Goal: Task Accomplishment & Management: Complete application form

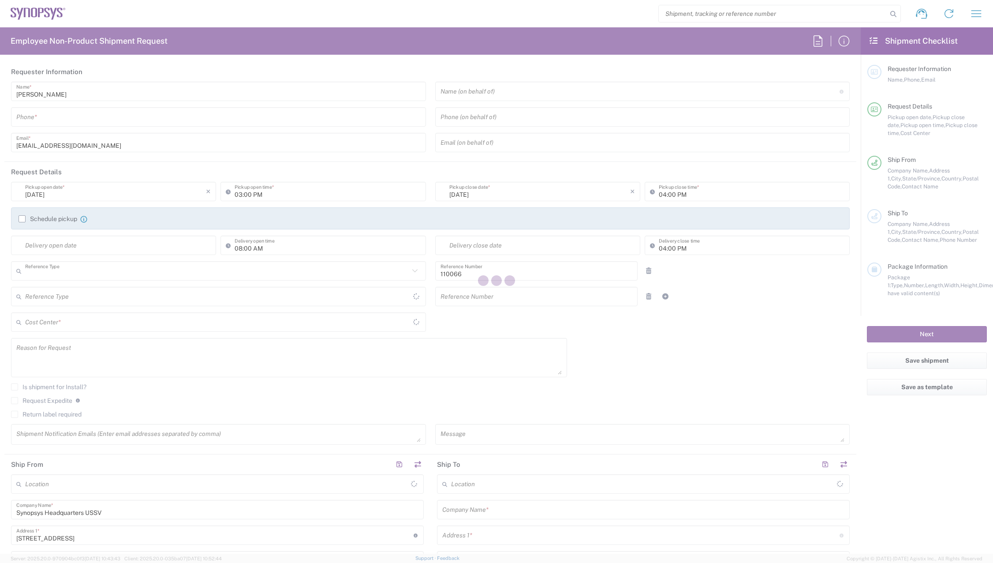
type input "Department"
type input "California"
type input "United States"
type input "Delivered at Place"
type input "US01, CIO, IT, ESS2 110066"
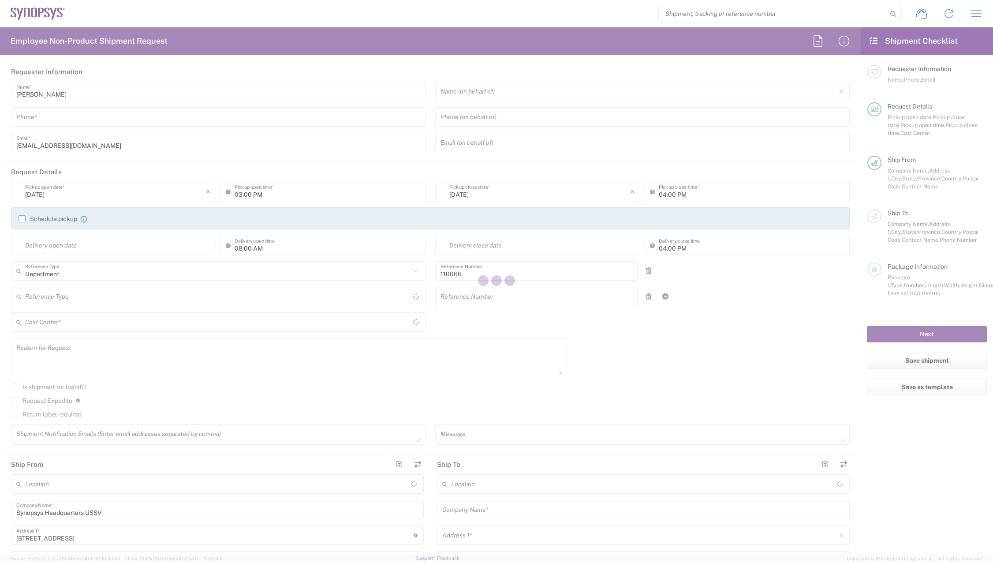
type input "United States"
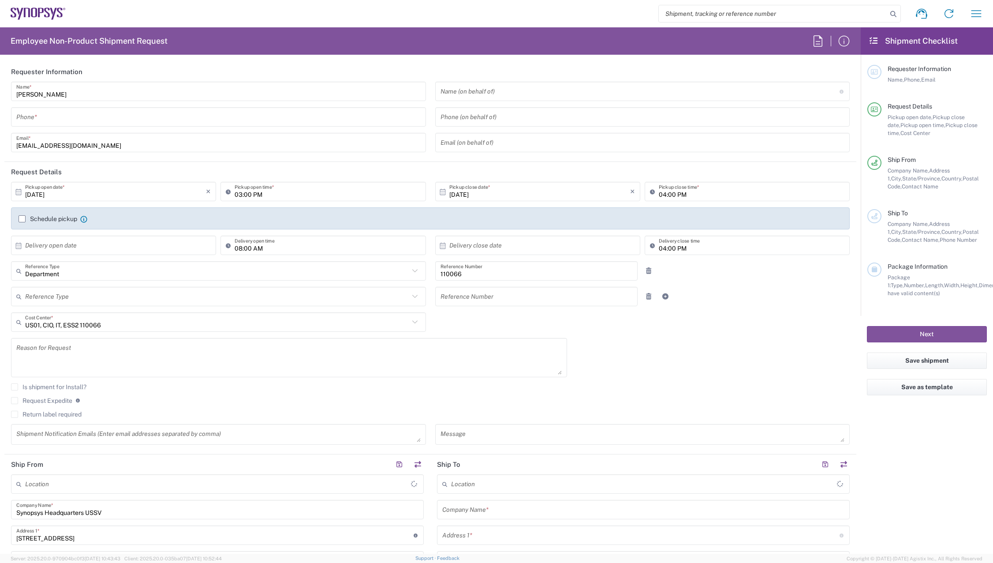
type input "Headquarters USSV"
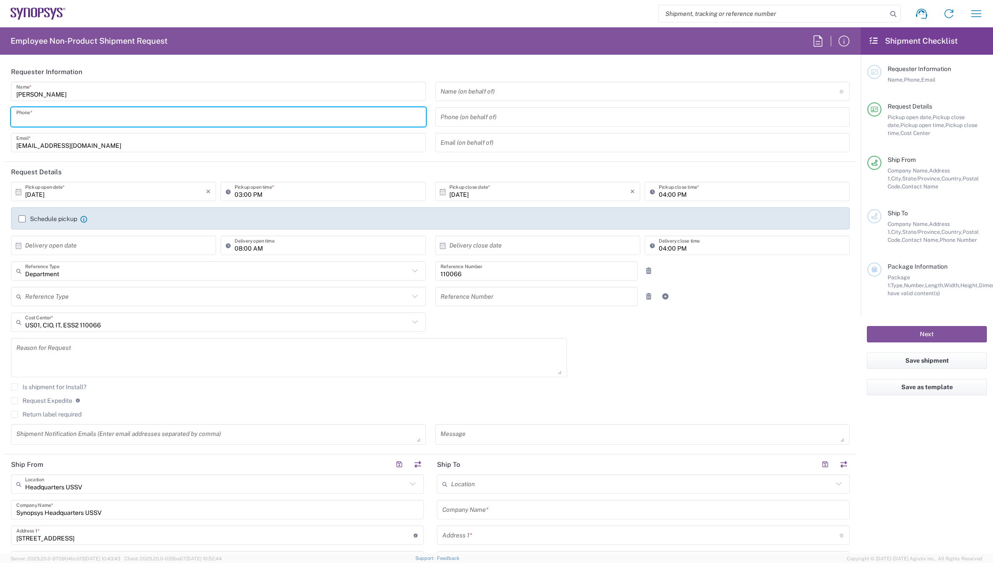
click at [86, 117] on input "tel" at bounding box center [218, 116] width 404 height 15
type input "4082036560"
type input "torres@synopsys.com"
type input "4082036560"
type input "California"
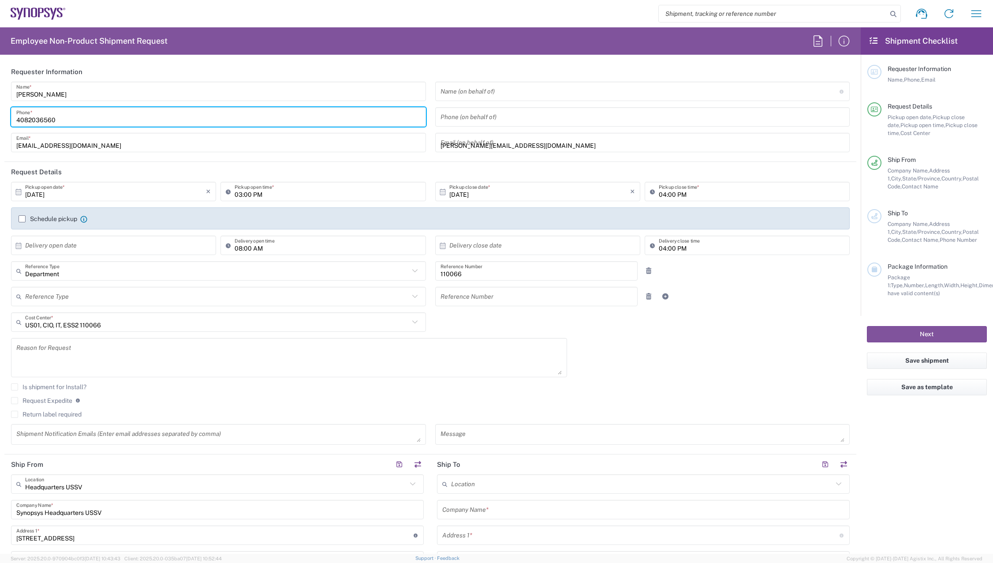
type input "4082036560"
type input "torres@synopsys.com"
click at [478, 92] on input "text" at bounding box center [640, 91] width 399 height 15
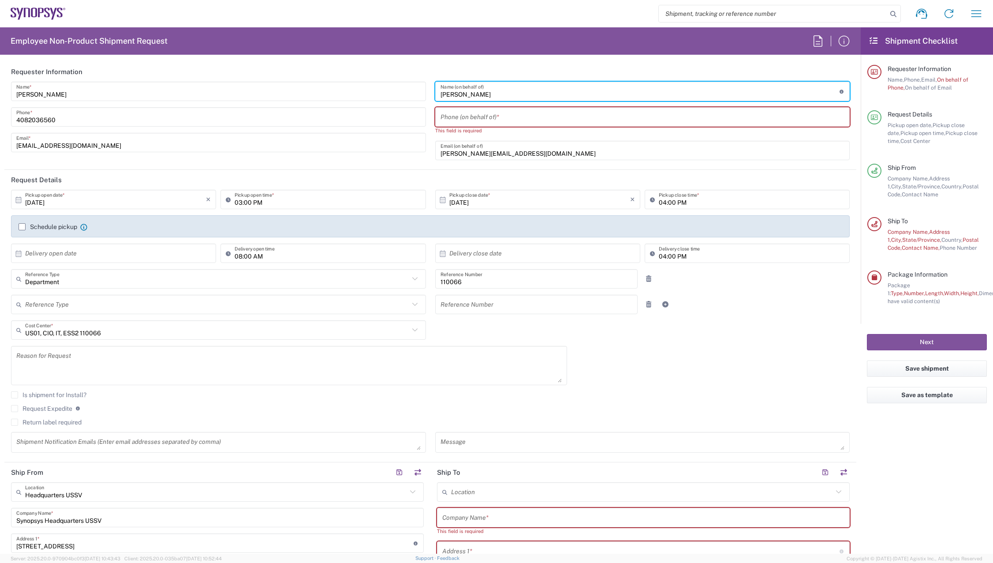
type input "Luis Torres"
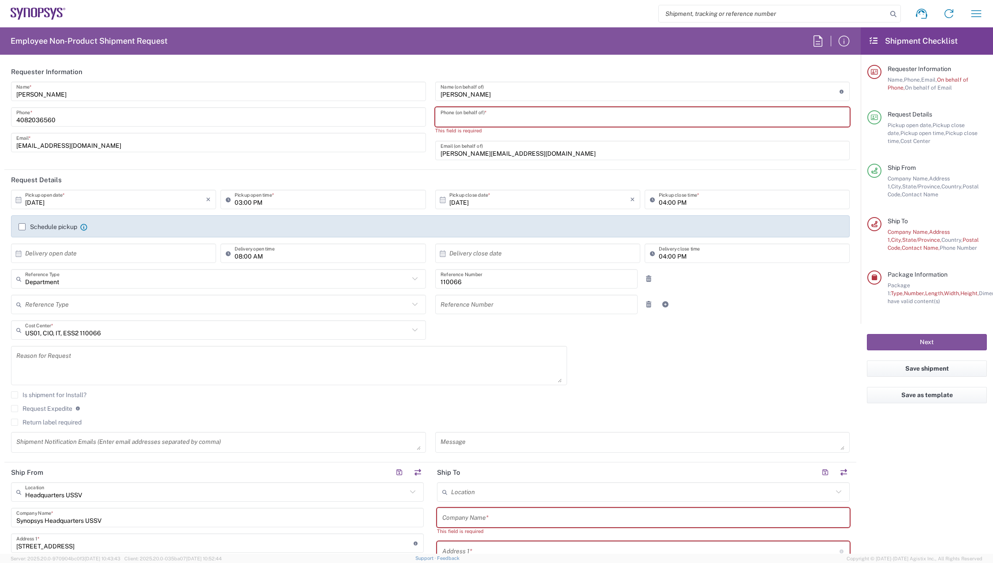
click at [502, 114] on input "tel" at bounding box center [643, 116] width 404 height 15
click at [729, 370] on div "10/02/2025 × Pickup open date * Cancel Apply 03:00 PM Pickup open time * 10/02/…" at bounding box center [431, 324] width 848 height 269
click at [530, 122] on input "tel" at bounding box center [643, 116] width 404 height 15
type input "4082036560"
type input "California"
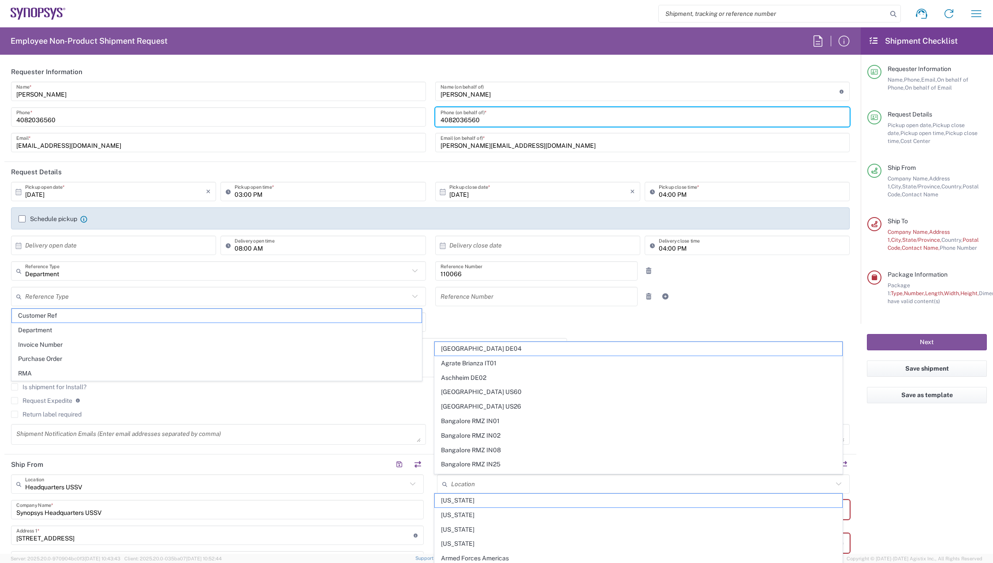
click at [748, 324] on div "10/02/2025 × Pickup open date * Cancel Apply 03:00 PM Pickup open time * 10/02/…" at bounding box center [431, 316] width 848 height 269
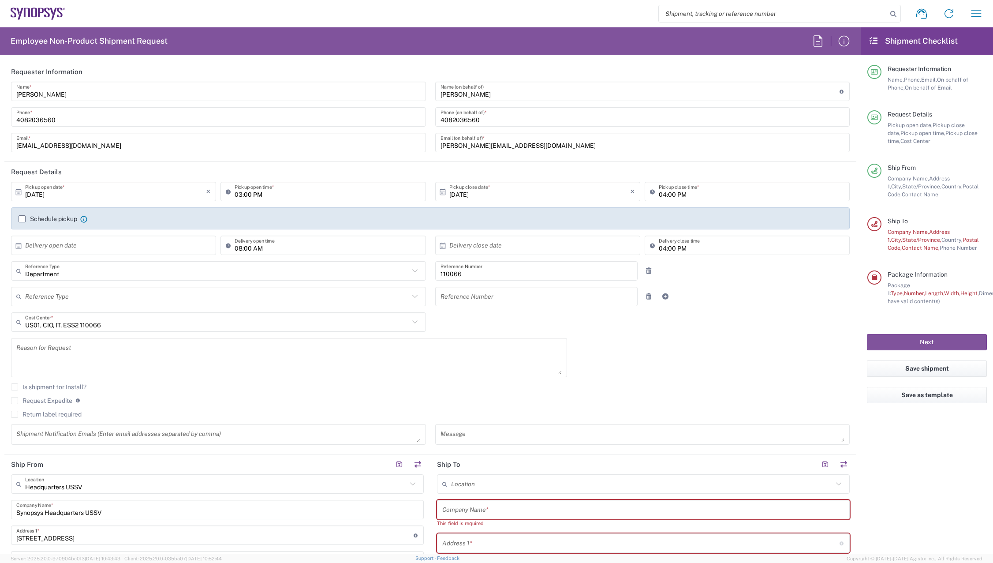
click at [81, 250] on input "text" at bounding box center [115, 245] width 181 height 15
click at [141, 285] on span "3" at bounding box center [140, 288] width 13 height 12
type input "10/03/2025"
click at [516, 245] on input "text" at bounding box center [539, 245] width 181 height 15
click at [559, 287] on span "3" at bounding box center [560, 288] width 13 height 12
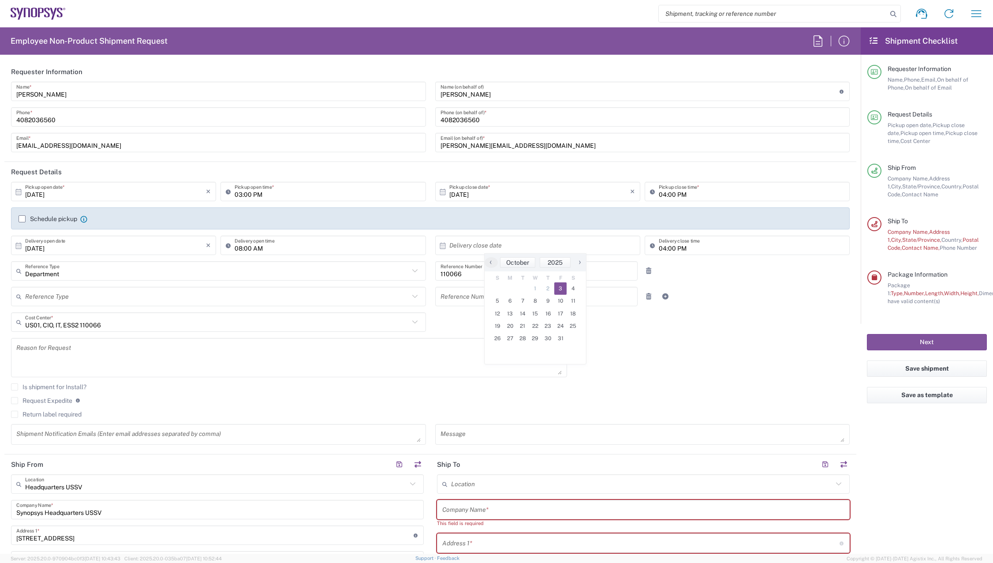
type input "10/03/2025"
click at [690, 351] on div "10/02/2025 × Pickup open date * Cancel Apply 03:00 PM Pickup open time * 10/02/…" at bounding box center [431, 316] width 848 height 269
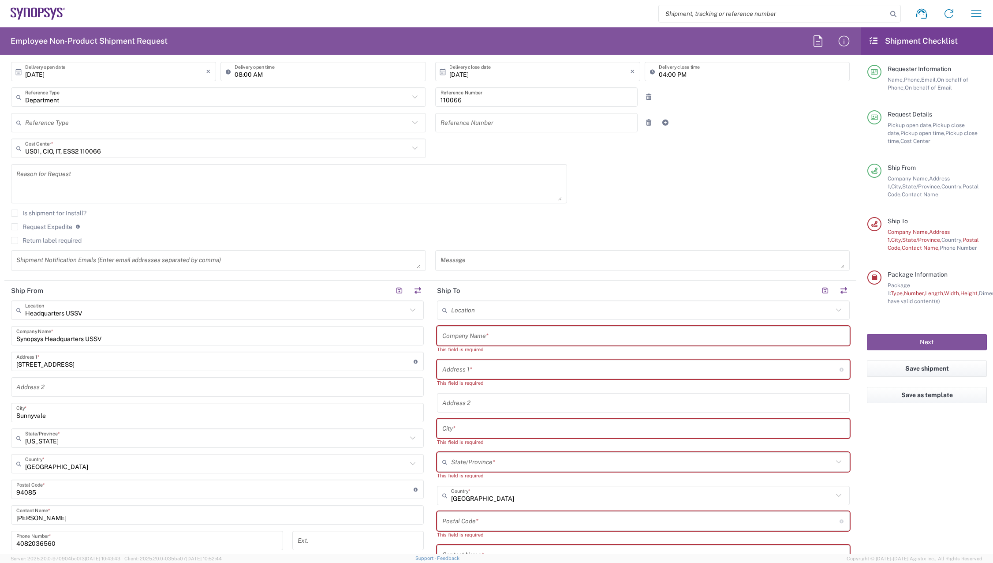
scroll to position [176, 0]
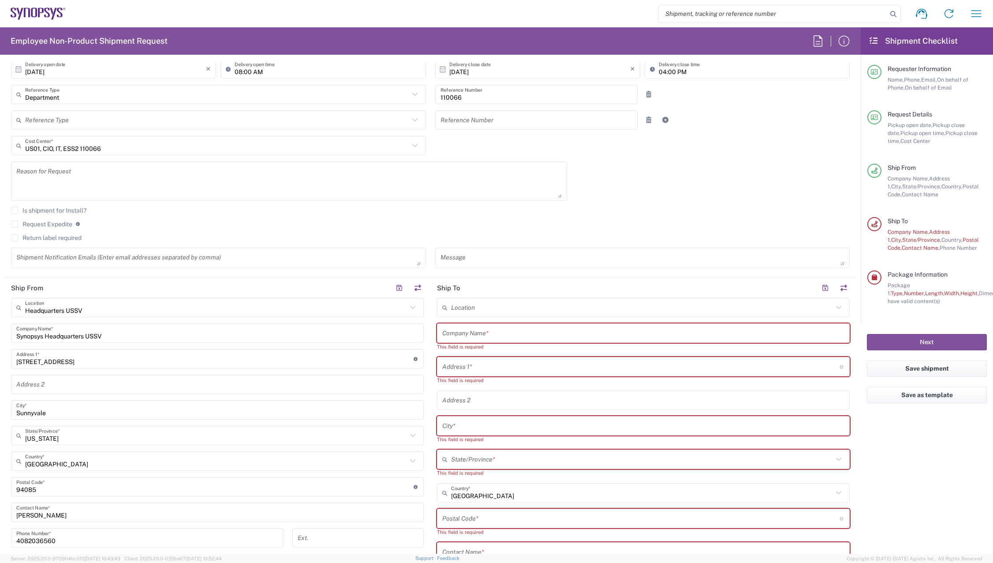
click at [12, 222] on label "Request Expedite" at bounding box center [41, 224] width 61 height 7
click at [15, 224] on input "Request Expedite" at bounding box center [15, 224] width 0 height 0
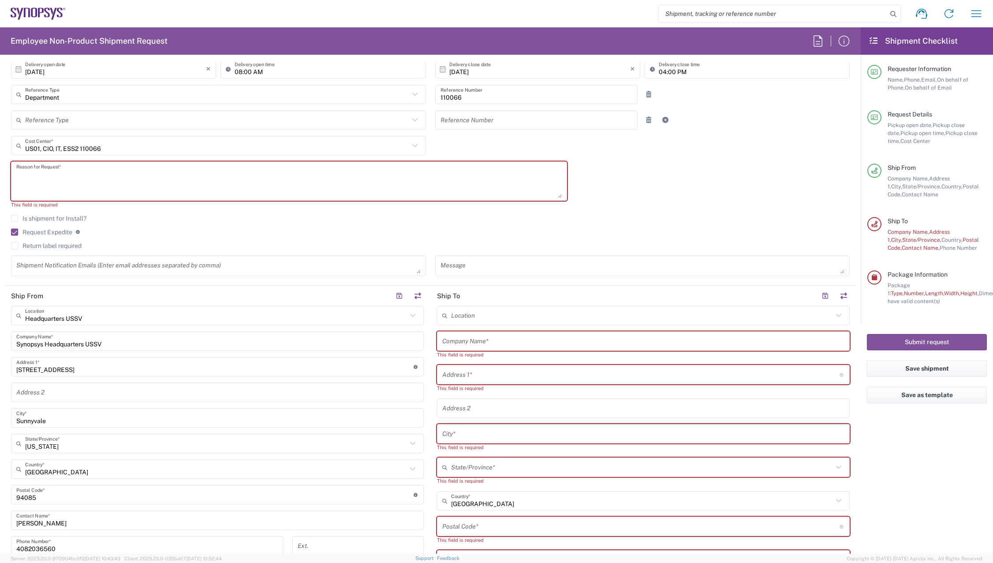
click at [55, 183] on textarea at bounding box center [289, 181] width 546 height 34
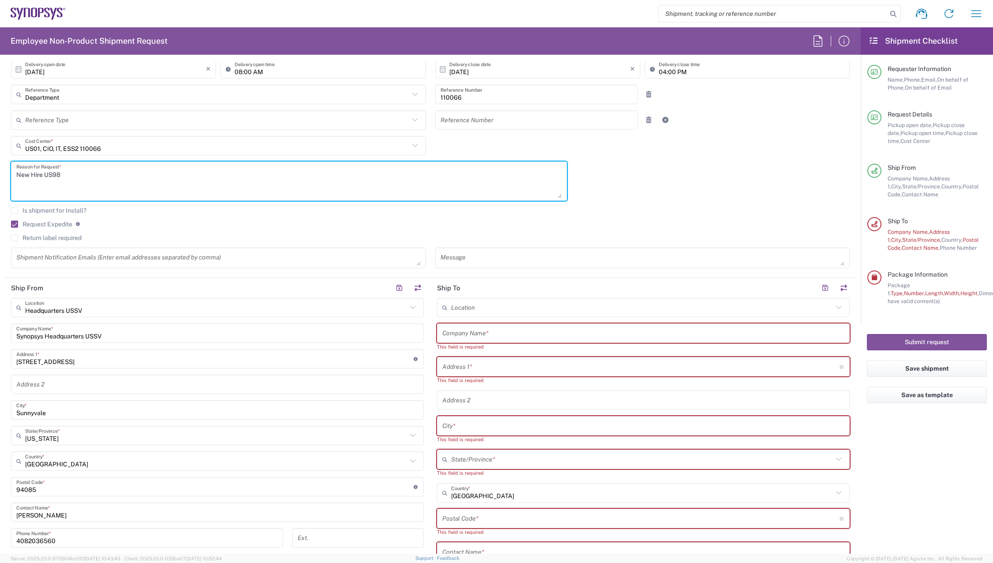
type textarea "New Hire US98"
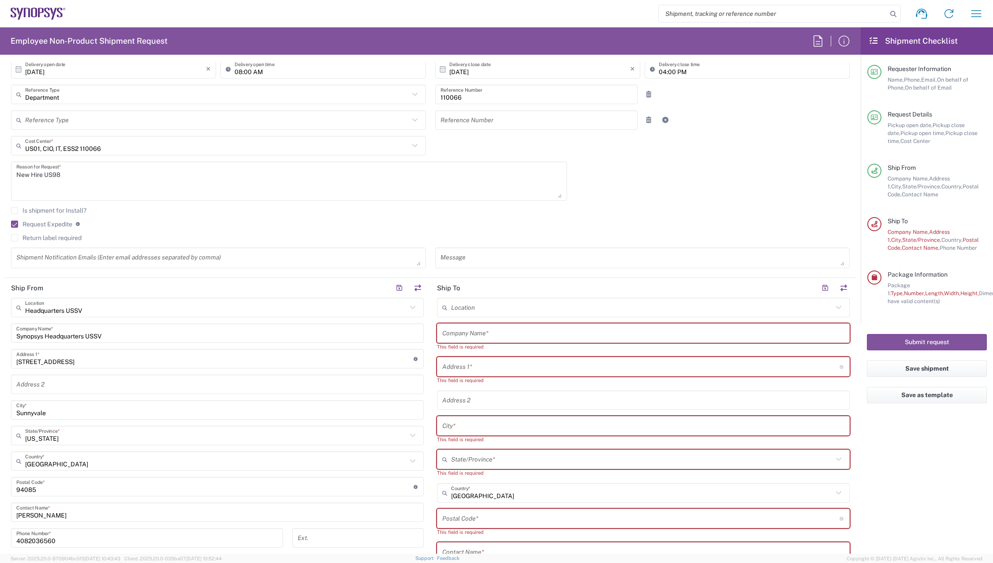
click at [740, 195] on div "10/02/2025 × Pickup open date * Cancel Apply 03:00 PM Pickup open time * 10/02/…" at bounding box center [431, 139] width 848 height 269
click at [545, 334] on input "text" at bounding box center [643, 332] width 402 height 15
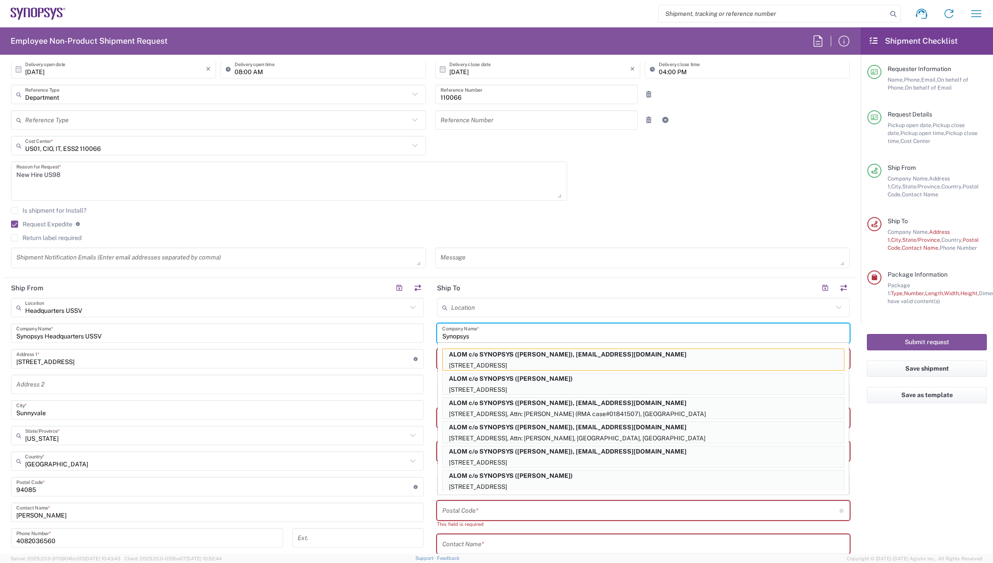
type input "Synopsys"
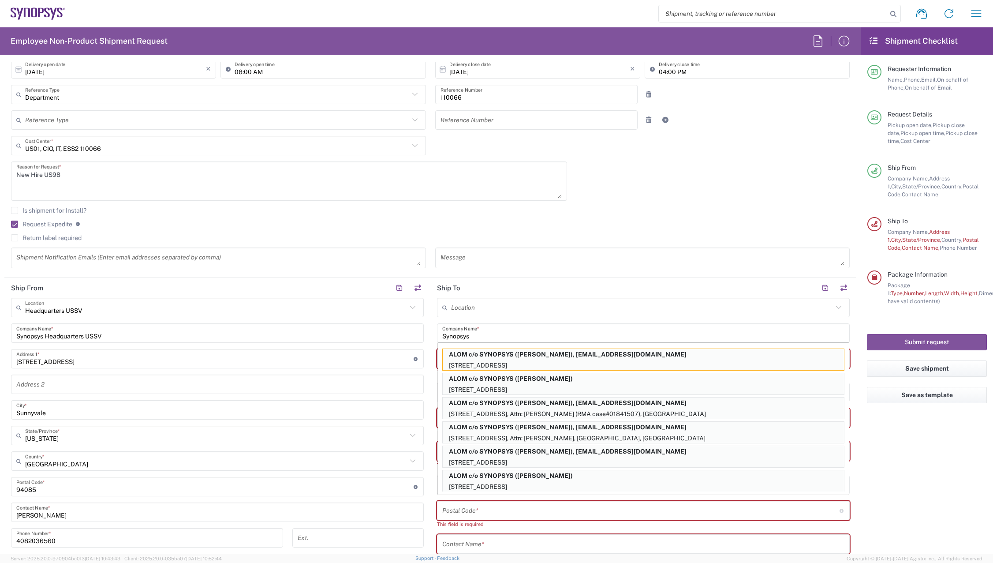
drag, startPoint x: 852, startPoint y: 344, endPoint x: 844, endPoint y: 342, distance: 9.1
click at [852, 344] on form "Requester Information Thanh Nguyen Name * 4082036560 Phone * thanhngu@synopsys.…" at bounding box center [430, 308] width 861 height 492
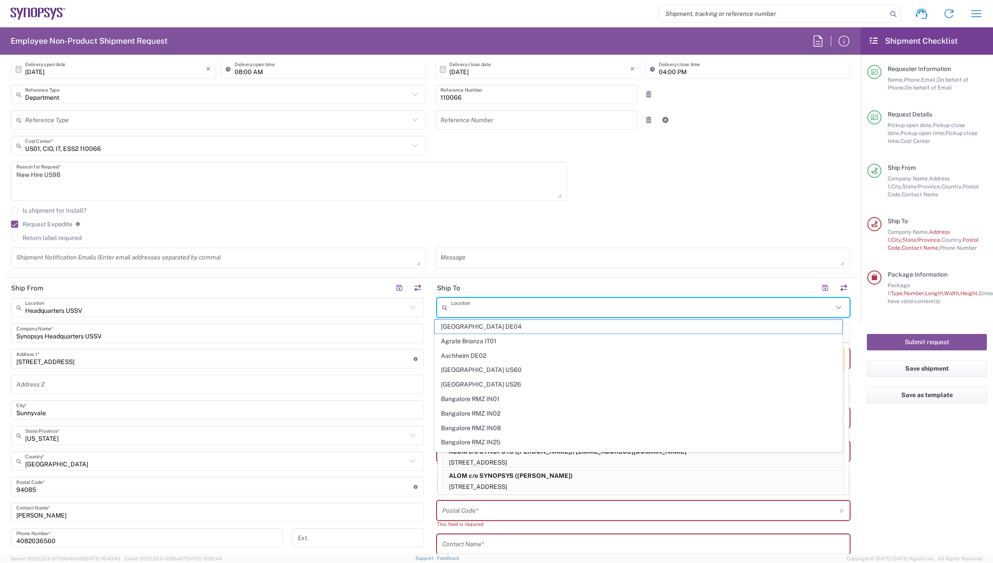
click at [771, 305] on input "text" at bounding box center [642, 307] width 382 height 15
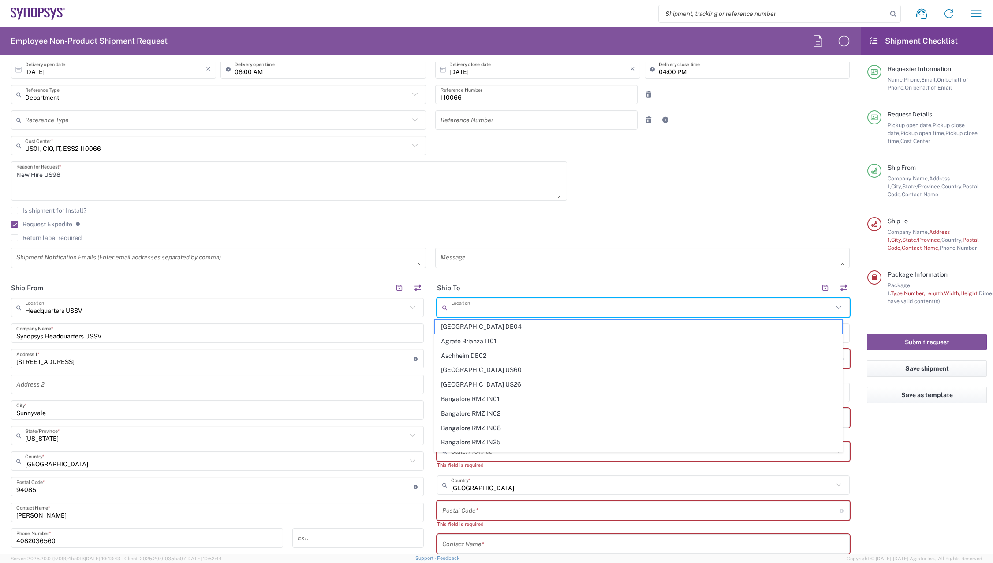
click at [771, 305] on input "text" at bounding box center [642, 307] width 382 height 15
click at [764, 275] on agx-form-section "Request Details 10/02/2025 × Pickup open date * Cancel Apply 03:00 PM Pickup op…" at bounding box center [430, 131] width 852 height 292
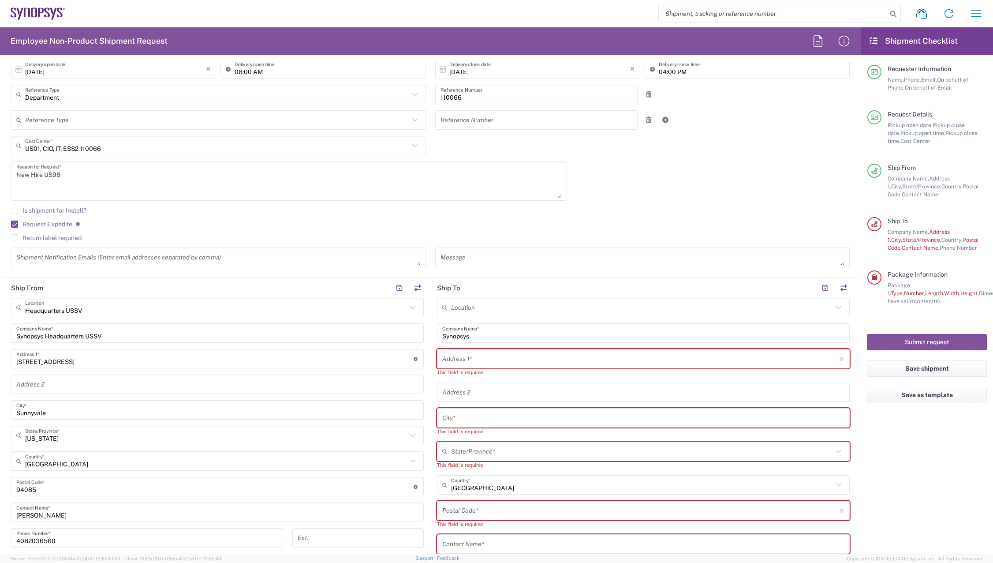
click at [481, 356] on input "text" at bounding box center [640, 358] width 397 height 15
paste input "2048 Branding Iron Ct"
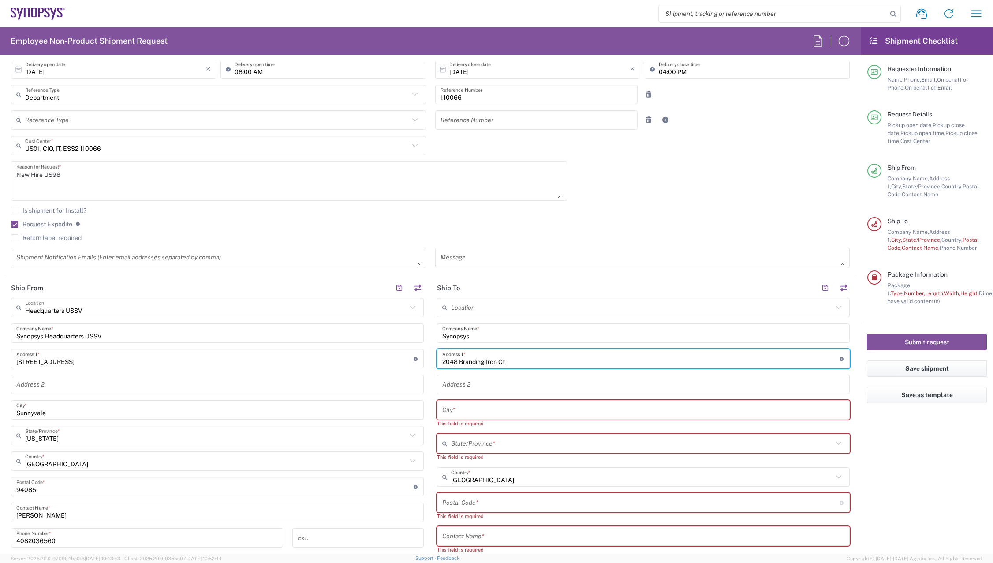
type input "2048 Branding Iron Ct"
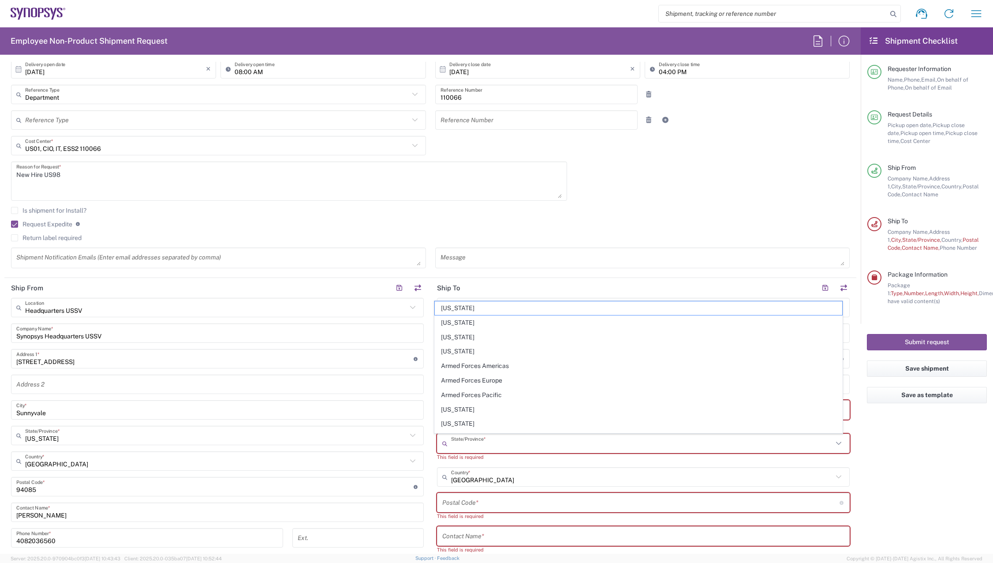
click at [627, 444] on input "text" at bounding box center [642, 443] width 382 height 15
paste input "Folsom"
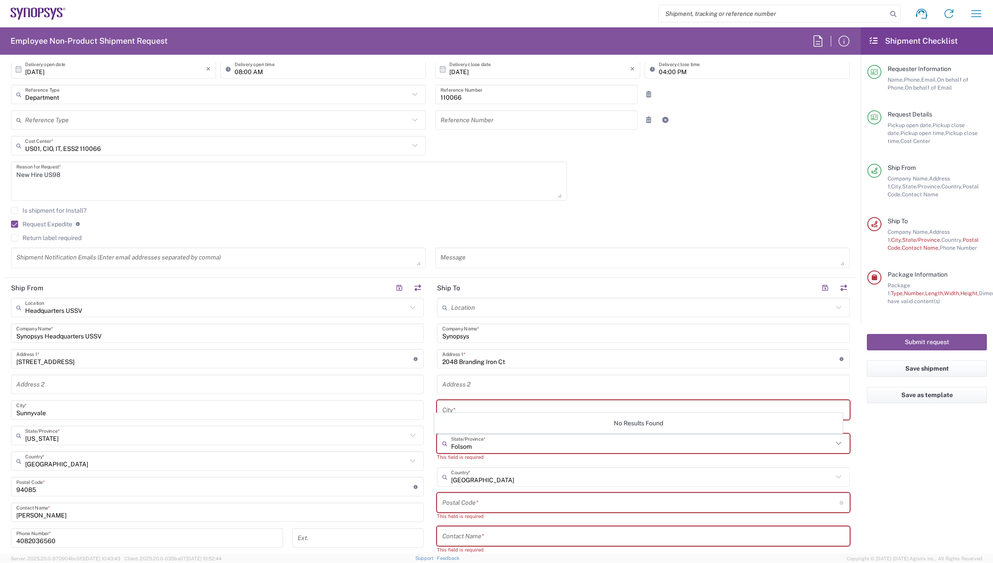
type input "Folsom"
click at [898, 456] on agx-form-checklist "Shipment Checklist Requester Information Name, Phone, Email, On behalf of Phone…" at bounding box center [927, 290] width 132 height 526
click at [604, 415] on input "text" at bounding box center [643, 409] width 402 height 15
paste input "Folsom"
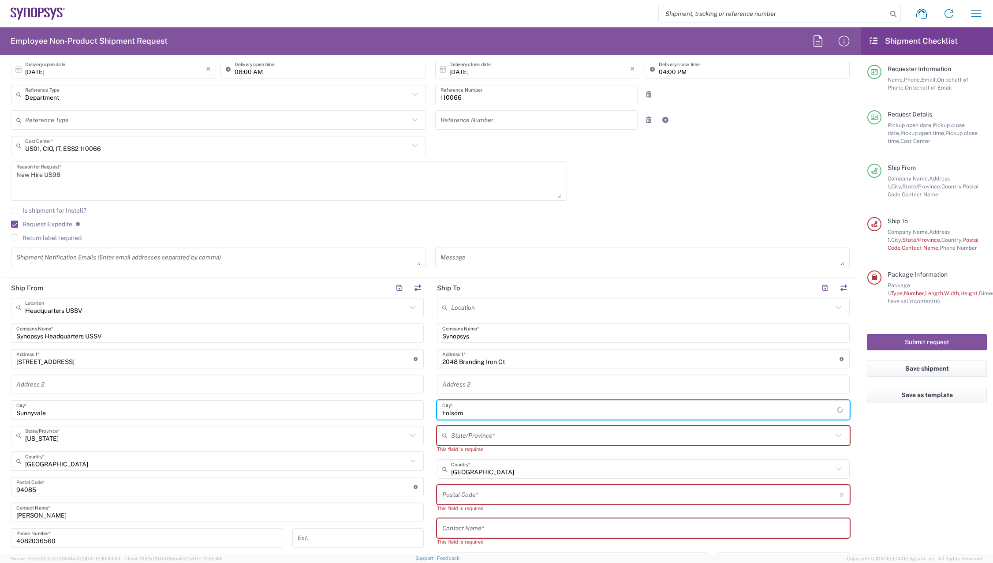
type input "Folsom"
click at [919, 434] on agx-form-checklist "Shipment Checklist Requester Information Name, Phone, Email, On behalf of Phone…" at bounding box center [927, 290] width 132 height 526
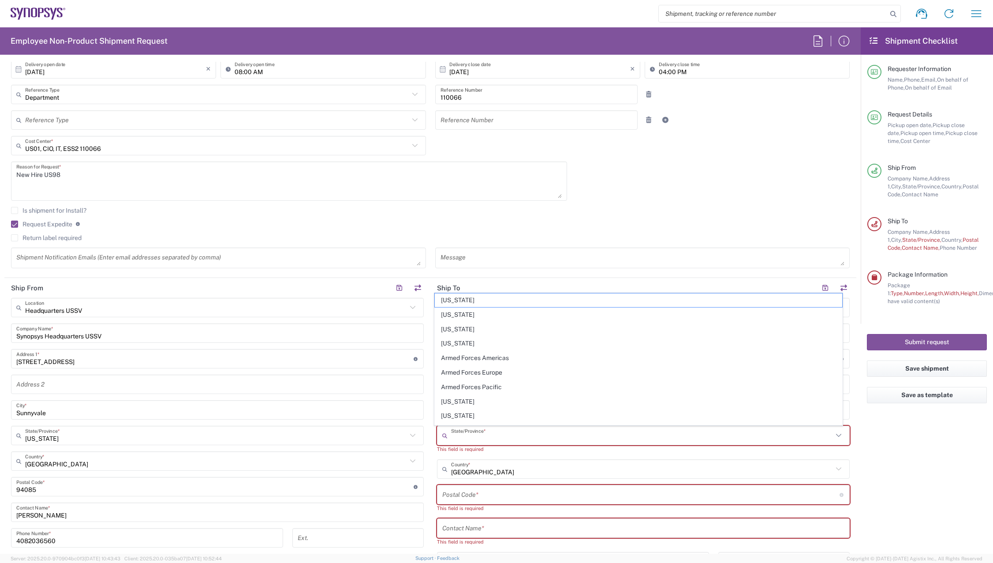
click at [727, 432] on input "text" at bounding box center [642, 435] width 382 height 15
click at [454, 389] on span "California" at bounding box center [639, 389] width 408 height 14
type input "California"
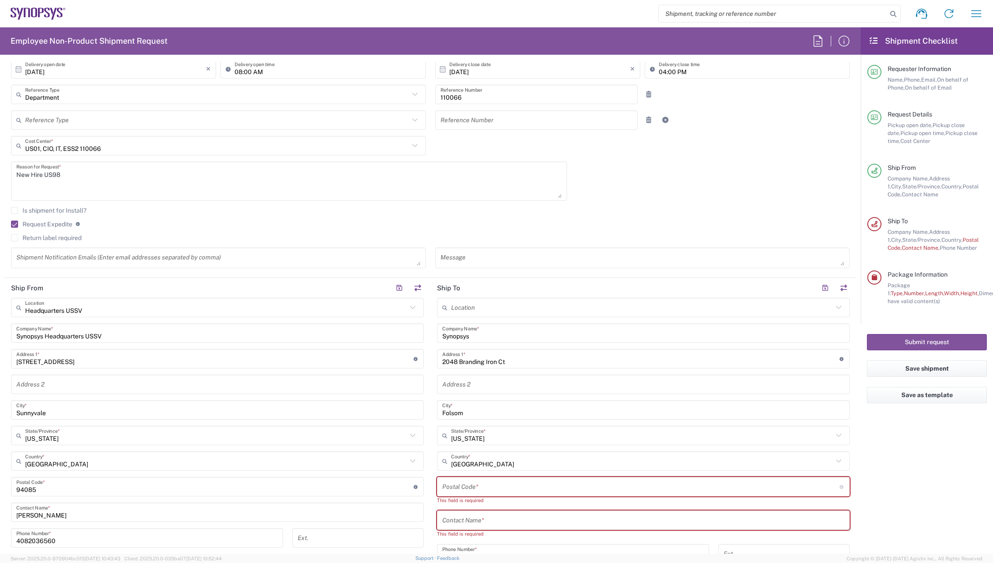
click at [889, 472] on agx-form-checklist "Shipment Checklist Requester Information Name, Phone, Email, On behalf of Phone…" at bounding box center [927, 290] width 132 height 526
click at [456, 486] on input "undefined" at bounding box center [640, 486] width 397 height 15
paste input "95630"
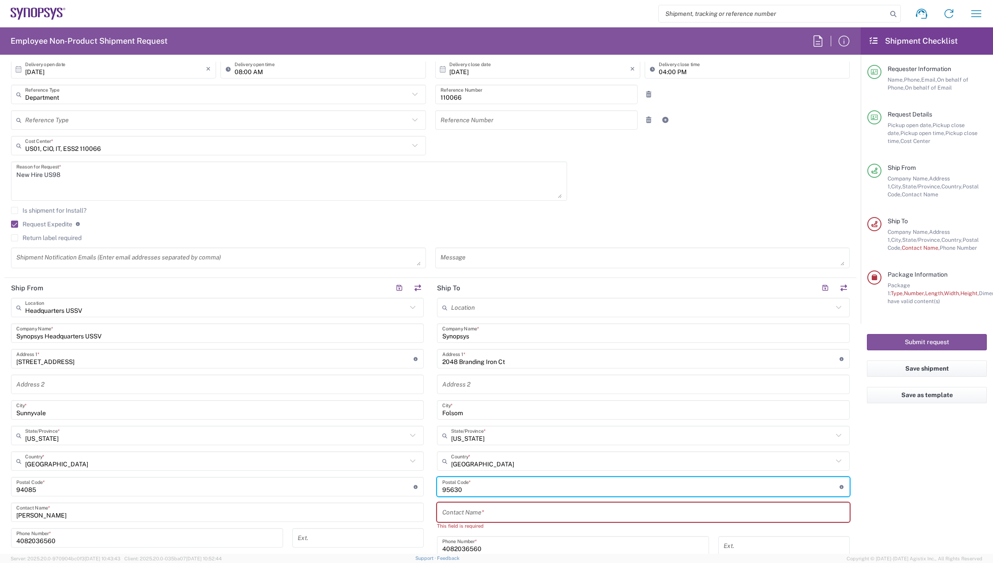
type input "95630"
click at [481, 509] on input "text" at bounding box center [643, 512] width 402 height 15
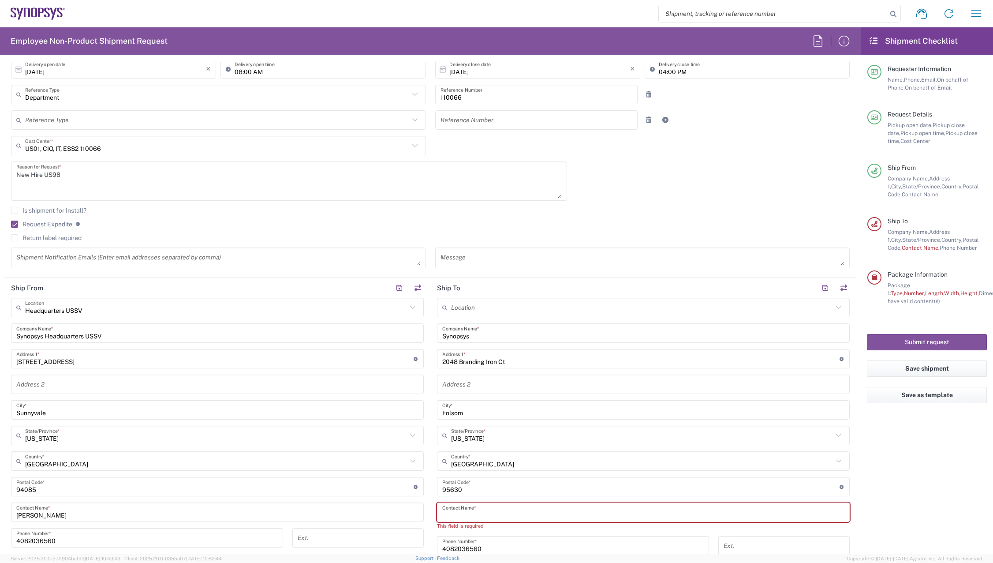
paste input "Shah, Jagat"
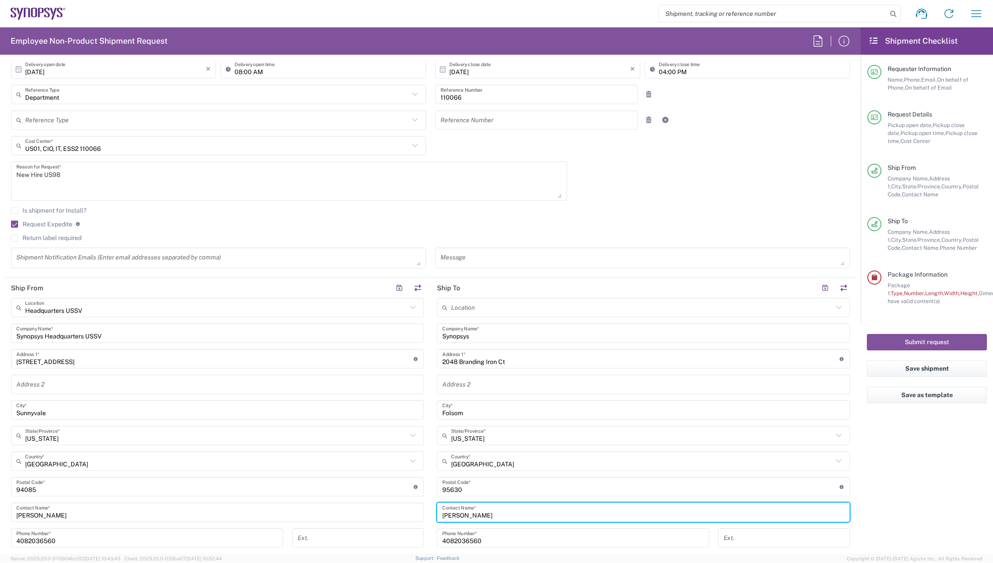
drag, startPoint x: 457, startPoint y: 516, endPoint x: 414, endPoint y: 517, distance: 43.2
click at [414, 517] on div "Ship From Headquarters USSV Location Headquarters USSV Aachen DE04 Agrate Brian…" at bounding box center [430, 475] width 852 height 394
click at [565, 515] on input "Jagat" at bounding box center [643, 512] width 402 height 15
paste input "Shah,"
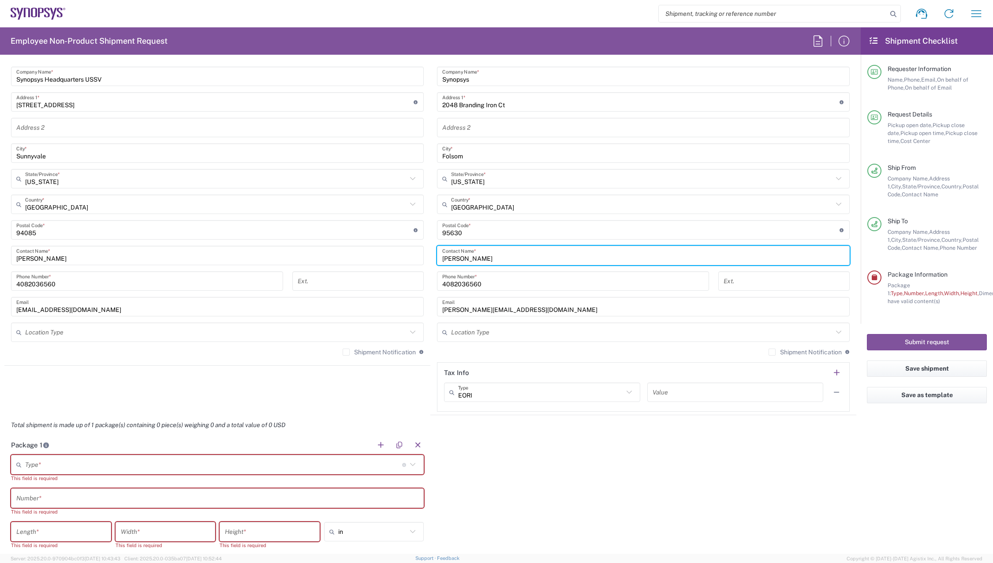
scroll to position [441, 0]
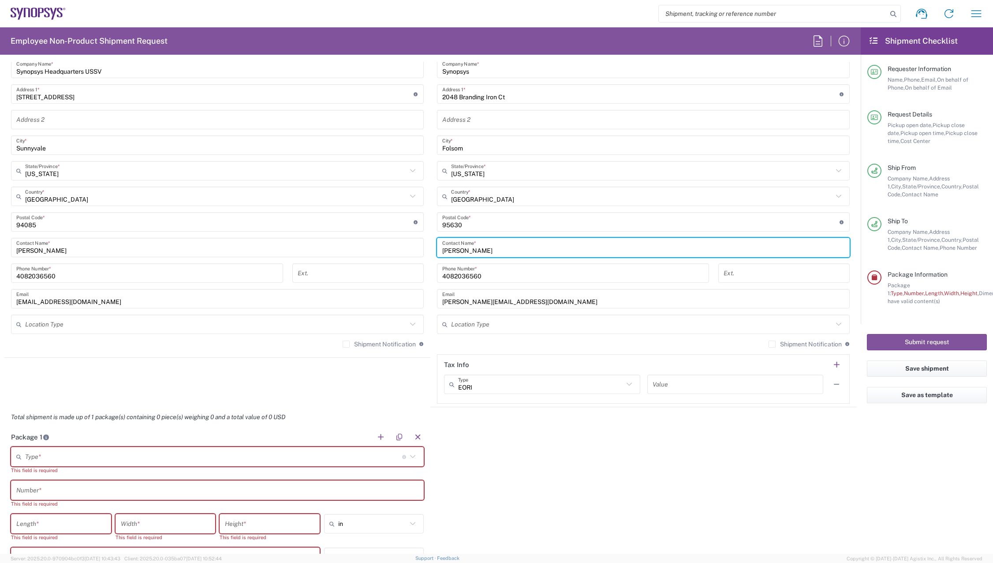
type input "Jagat Shah"
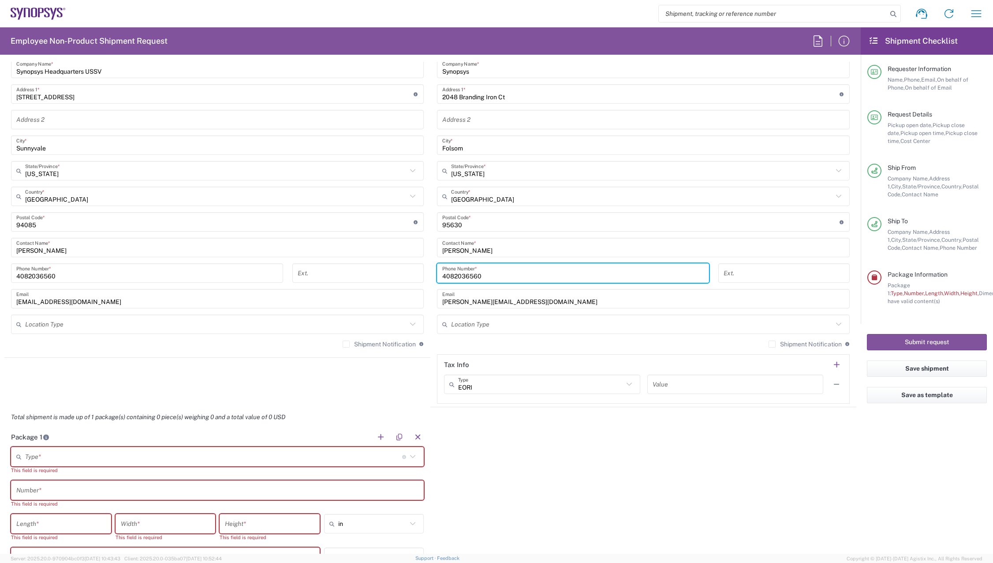
drag, startPoint x: 510, startPoint y: 276, endPoint x: 243, endPoint y: 277, distance: 266.4
click at [249, 275] on div "Ship From Headquarters USSV Location Headquarters USSV Aachen DE04 Agrate Brian…" at bounding box center [430, 210] width 852 height 394
click at [693, 299] on input "torres@synopsys.com" at bounding box center [643, 298] width 402 height 15
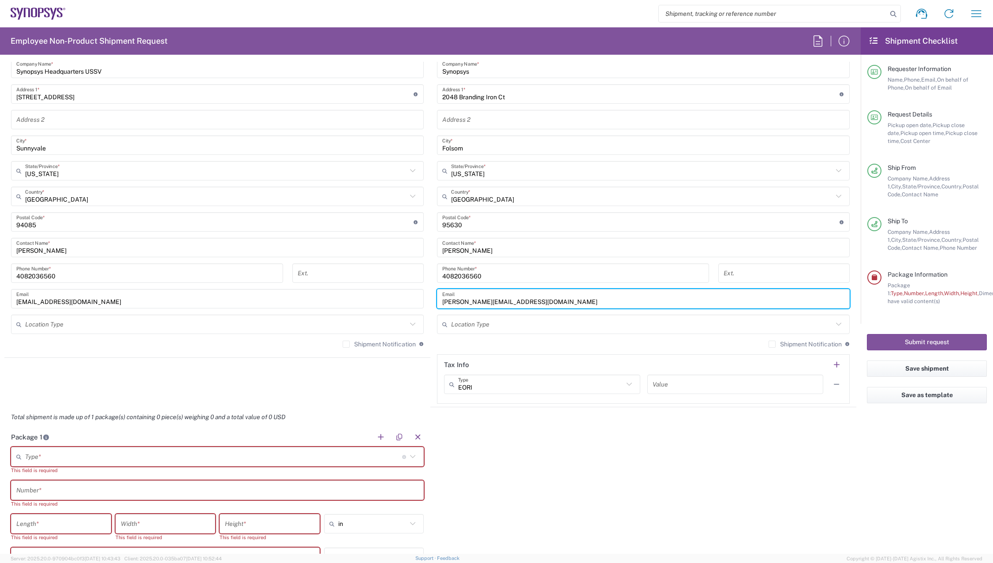
drag, startPoint x: 539, startPoint y: 300, endPoint x: 323, endPoint y: 296, distance: 216.6
click at [323, 296] on div "Ship From Headquarters USSV Location Headquarters USSV Aachen DE04 Agrate Brian…" at bounding box center [430, 210] width 852 height 394
click at [505, 297] on input "text" at bounding box center [643, 298] width 402 height 15
paste input "Jagat.Shah@synopsys.com"
type input "Jagat.Shah@synopsys.com"
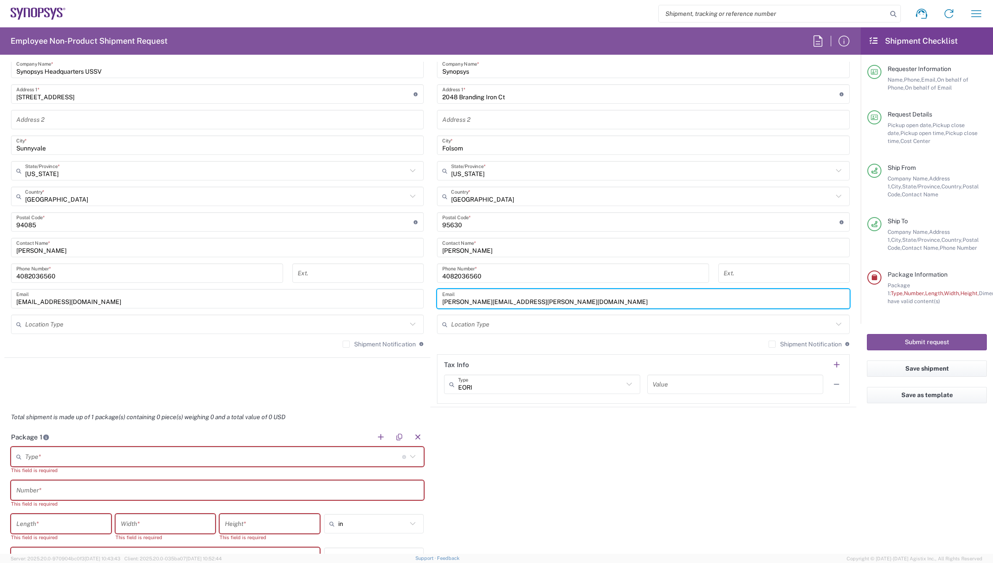
click at [803, 456] on div "Package 1 Type * Material used to package goods Bale(s) Basket(s) Bolt(s) Bottl…" at bounding box center [430, 525] width 852 height 197
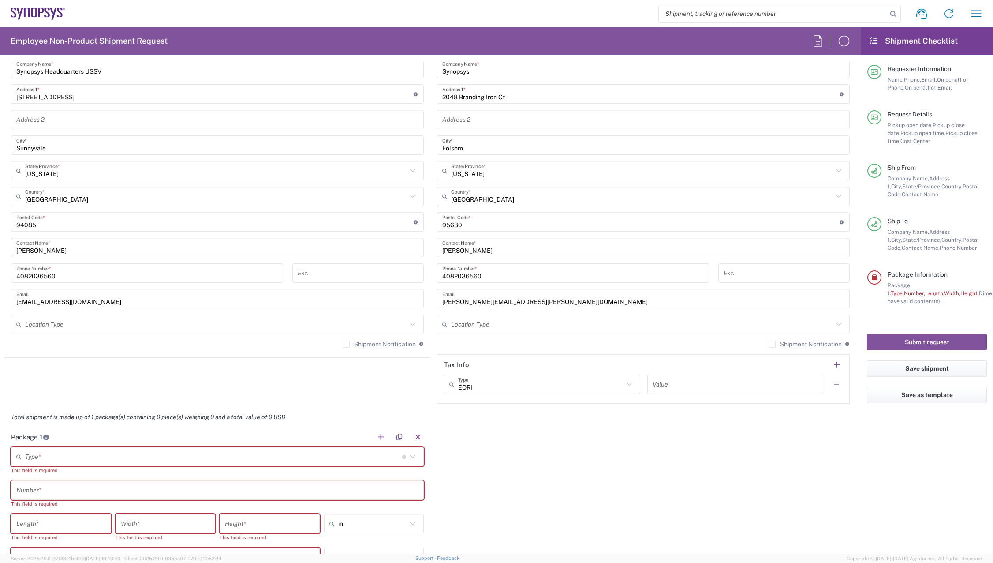
click at [654, 458] on div "Package 1 Type * Material used to package goods Bale(s) Basket(s) Bolt(s) Bottl…" at bounding box center [430, 525] width 852 height 197
click at [402, 455] on icon at bounding box center [404, 457] width 5 height 4
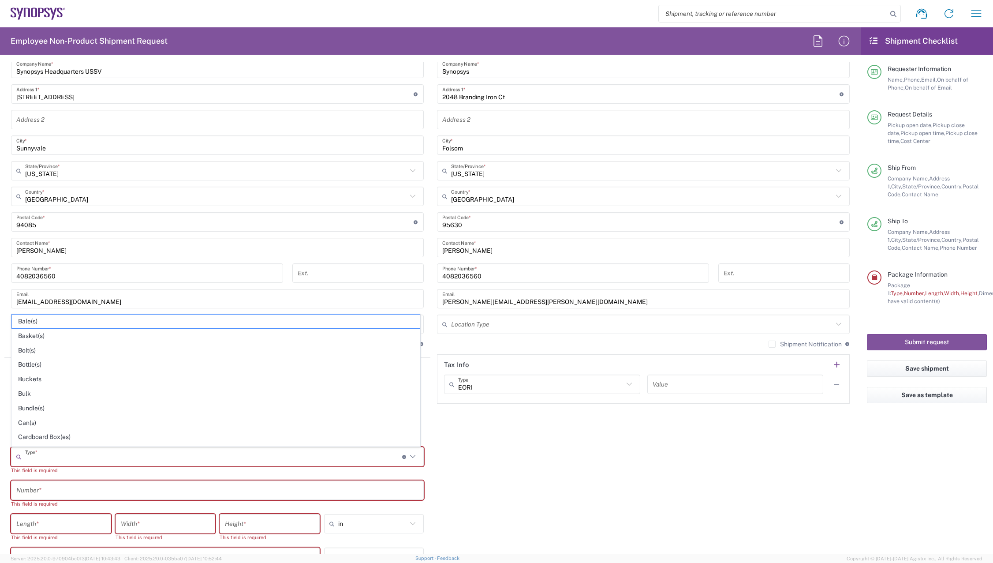
click at [402, 455] on icon at bounding box center [404, 457] width 5 height 4
click at [544, 456] on div "Package 1 Type * Material used to package goods Bale(s) Basket(s) Bolt(s) Bottl…" at bounding box center [430, 525] width 852 height 197
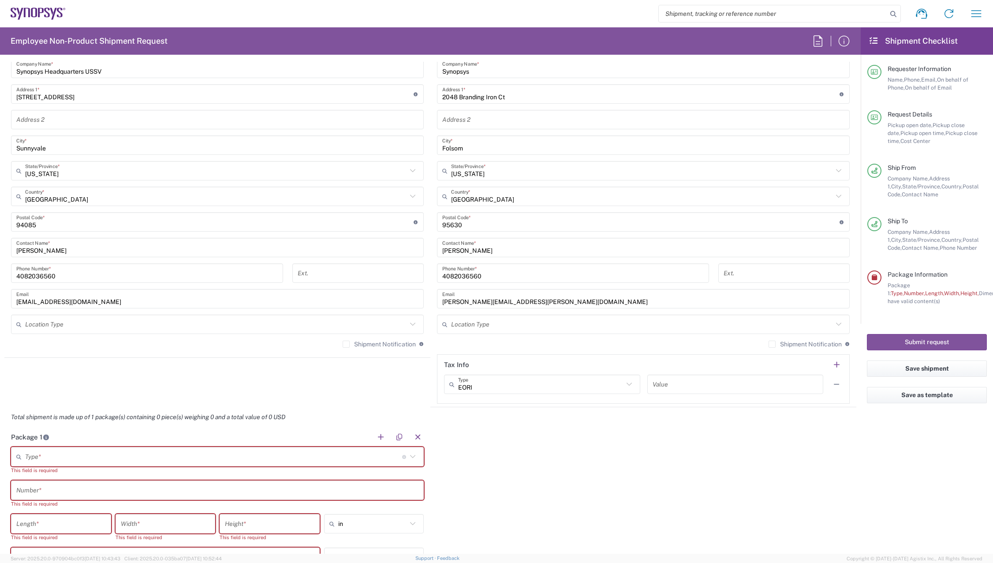
click at [411, 453] on icon at bounding box center [412, 456] width 11 height 11
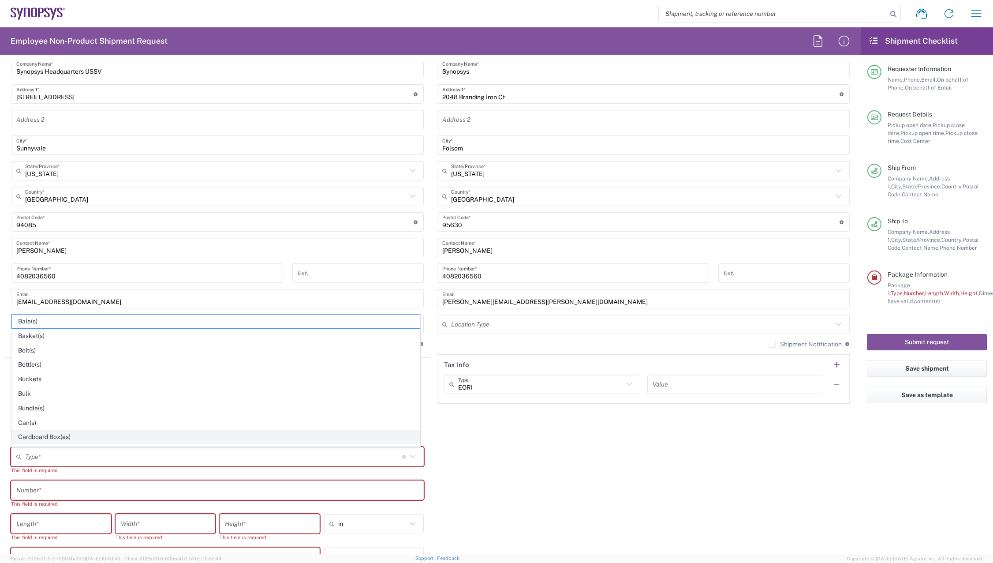
click at [58, 433] on span "Cardboard Box(es)" at bounding box center [216, 437] width 408 height 14
type input "Cardboard Box(es)"
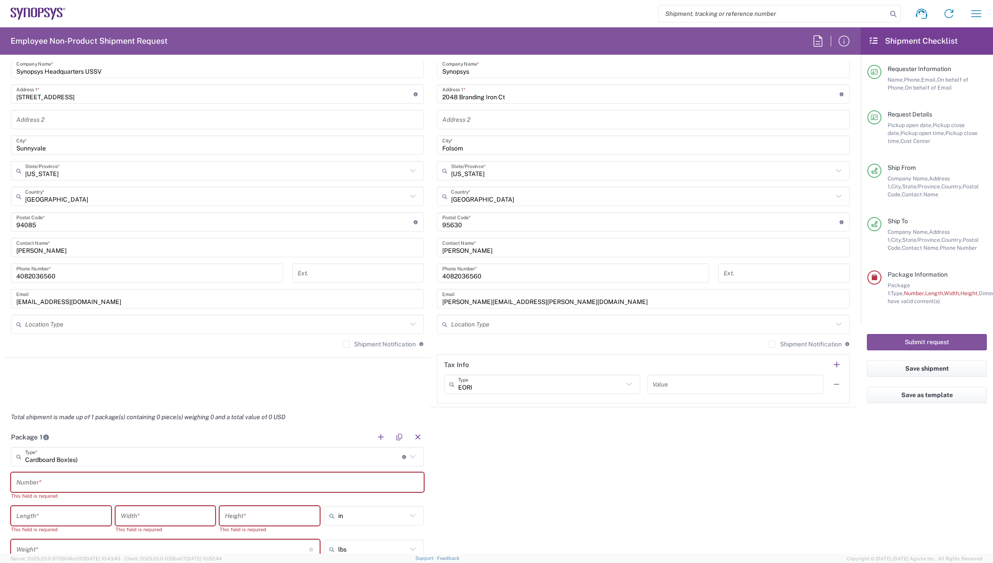
click at [645, 467] on div "Package 1 Cardboard Box(es) Type * Material used to package goods Bale(s) Baske…" at bounding box center [430, 521] width 852 height 189
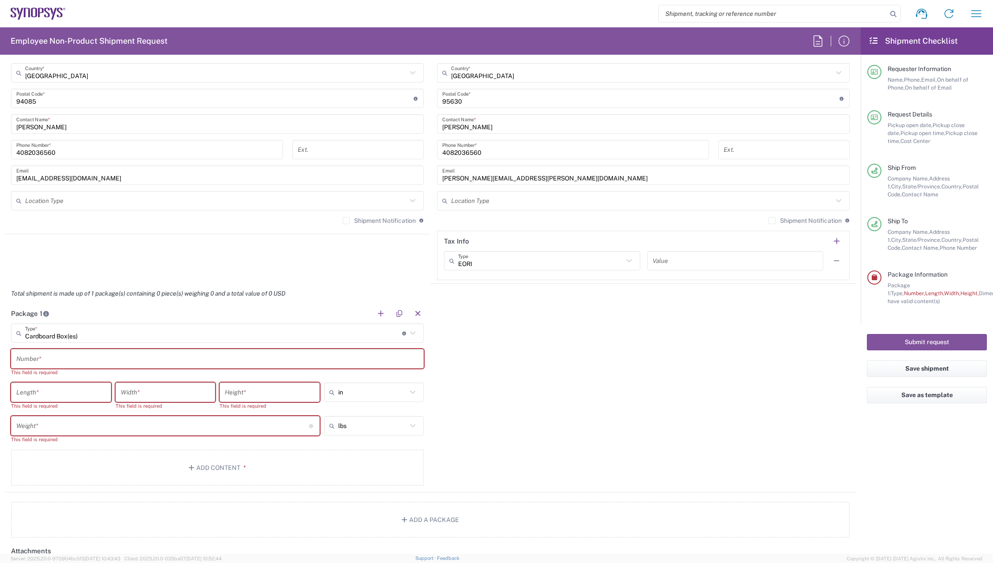
scroll to position [573, 0]
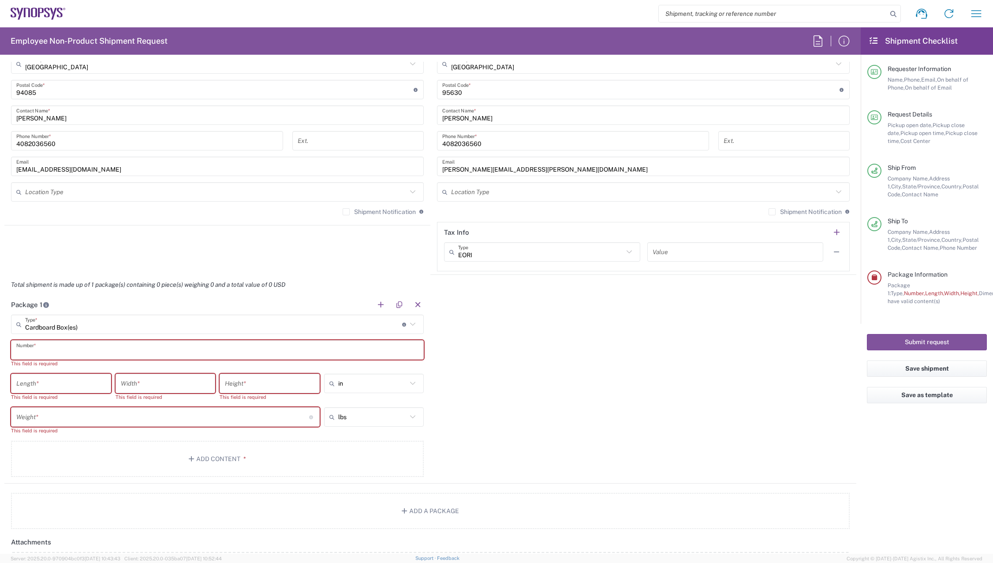
click at [118, 348] on input "text" at bounding box center [217, 349] width 402 height 15
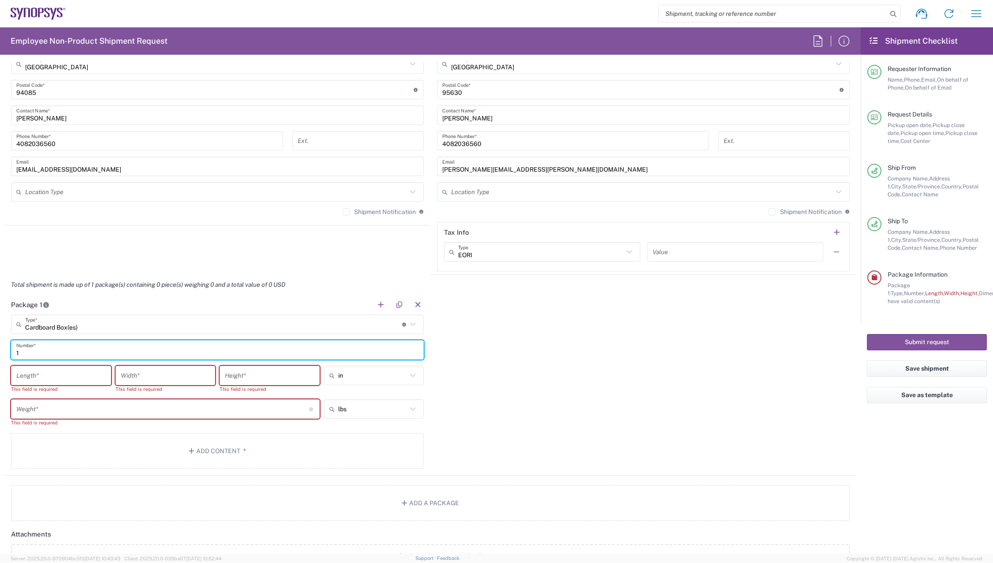
type input "1"
click at [77, 378] on input "number" at bounding box center [61, 375] width 90 height 15
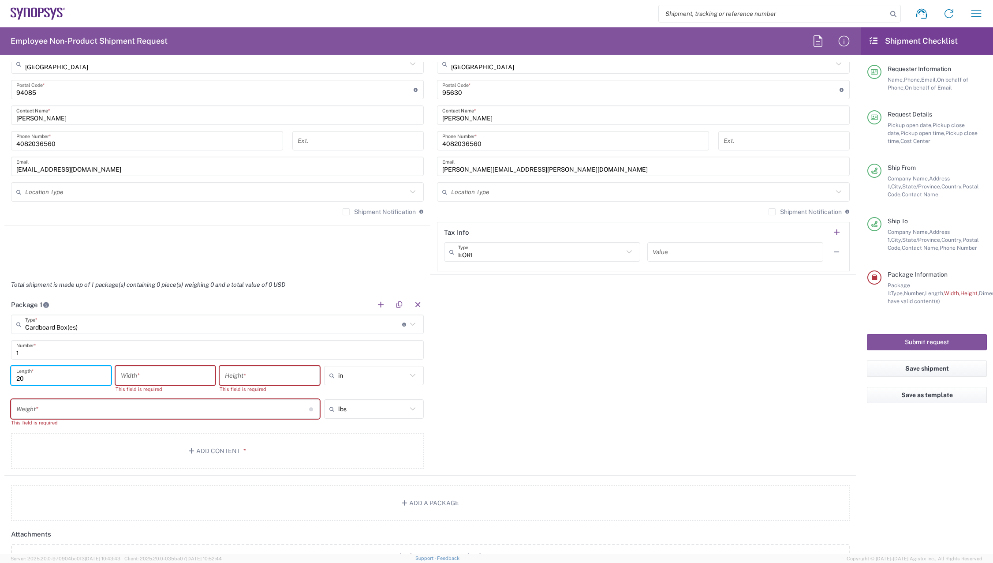
type input "20"
type input "16"
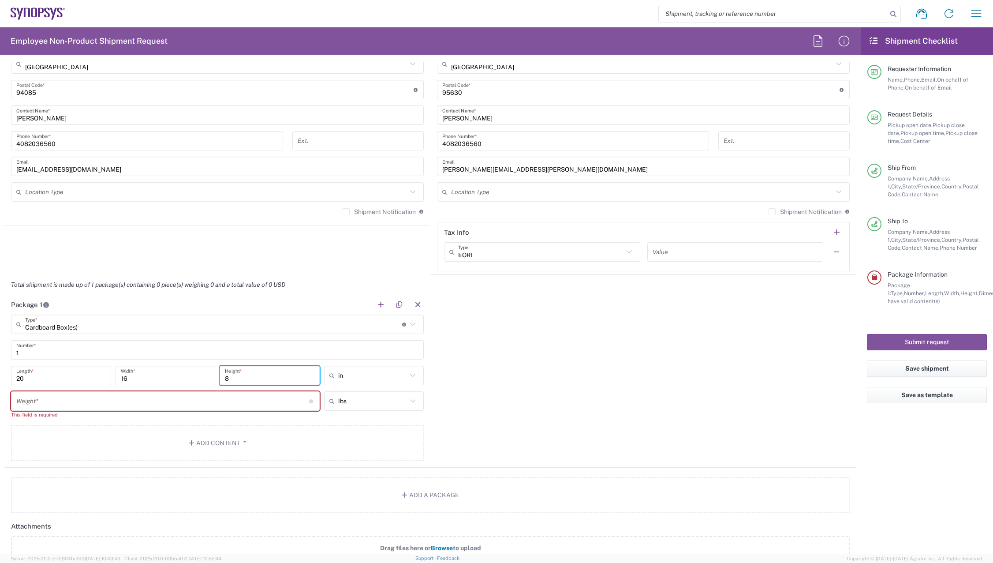
type input "8"
click at [86, 400] on input "number" at bounding box center [162, 400] width 293 height 15
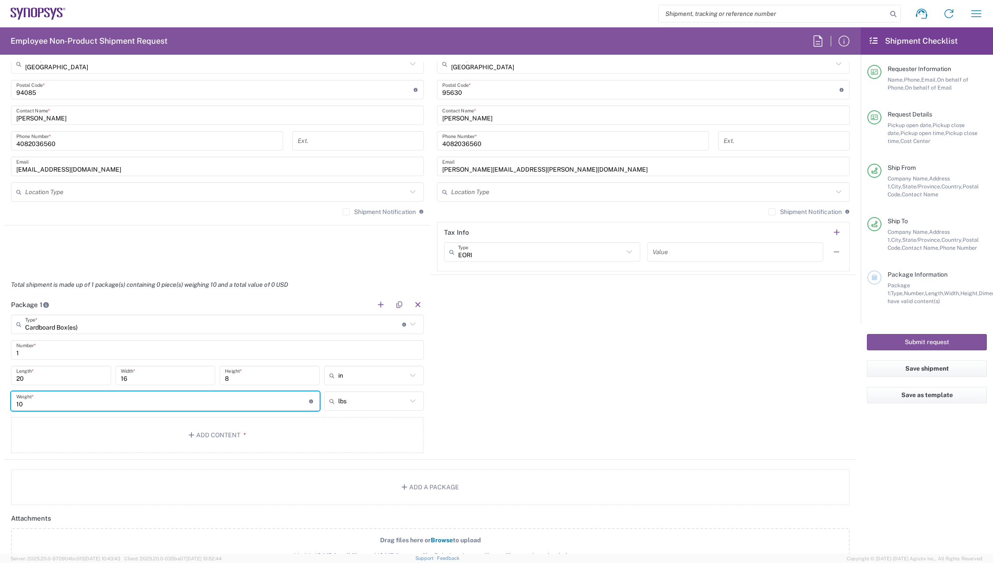
type input "10"
click at [618, 378] on div "Package 1 Cardboard Box(es) Type * Material used to package goods Bale(s) Baske…" at bounding box center [430, 377] width 852 height 165
click at [579, 396] on div "Package 1 Cardboard Box(es) Type * Material used to package goods Bale(s) Baske…" at bounding box center [430, 377] width 852 height 165
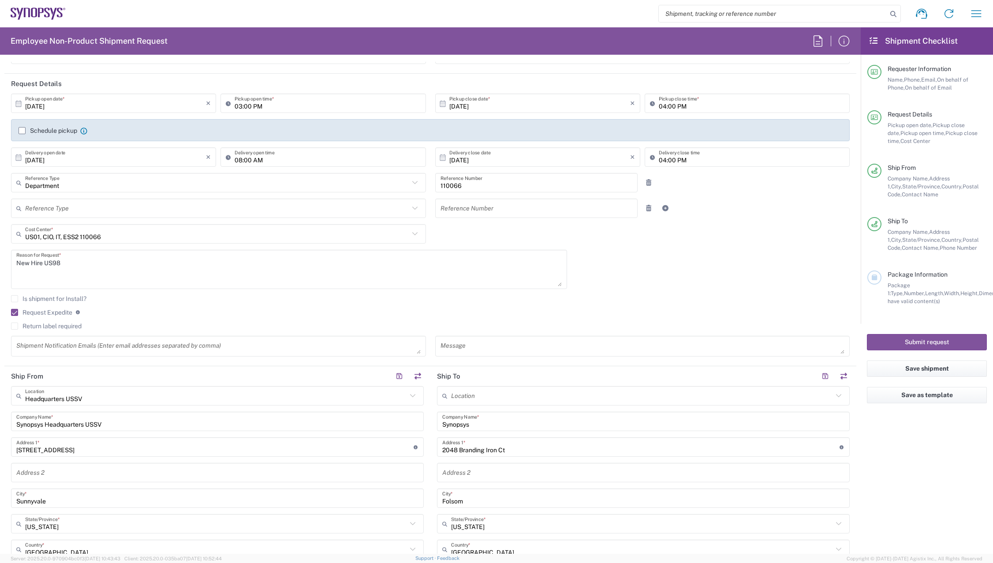
scroll to position [0, 0]
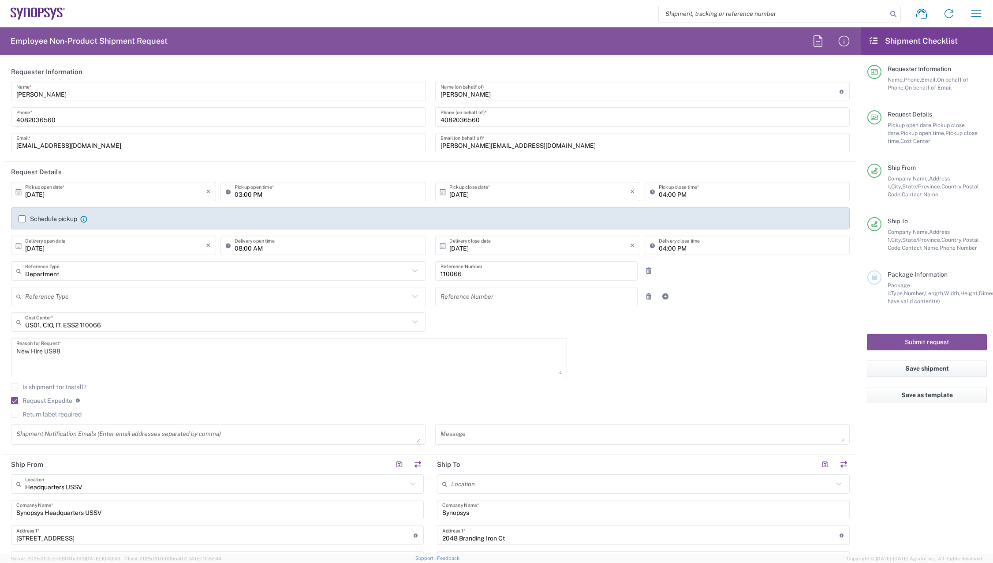
click at [800, 360] on div "10/02/2025 × Pickup open date * Cancel Apply 03:00 PM Pickup open time * 10/02/…" at bounding box center [431, 316] width 848 height 269
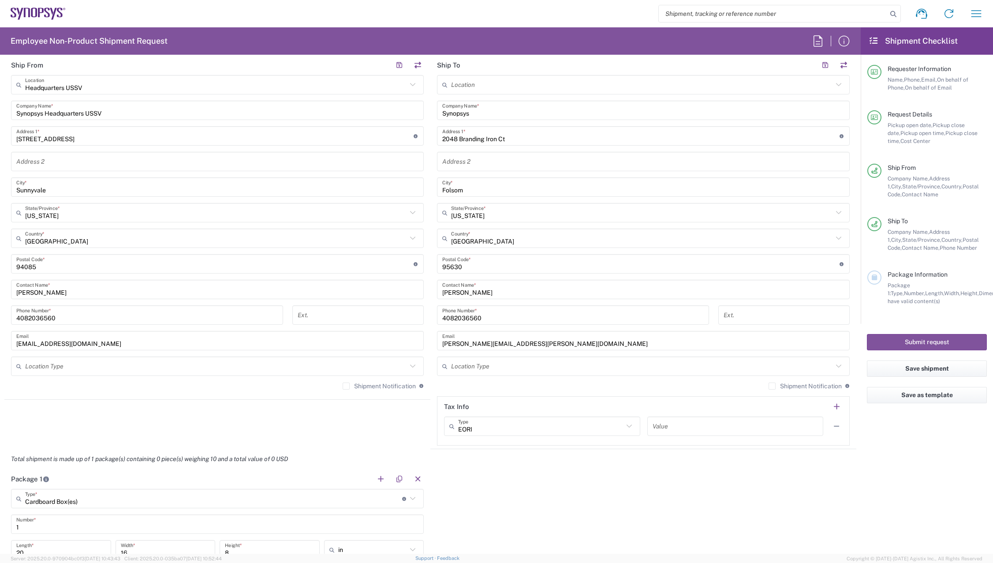
scroll to position [333, 0]
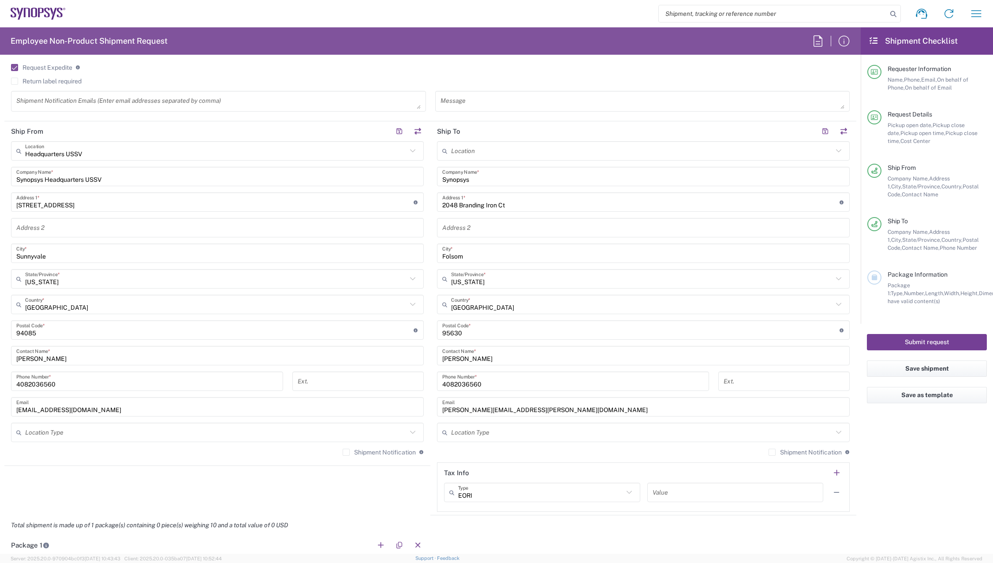
click at [945, 338] on button "Submit request" at bounding box center [927, 342] width 120 height 16
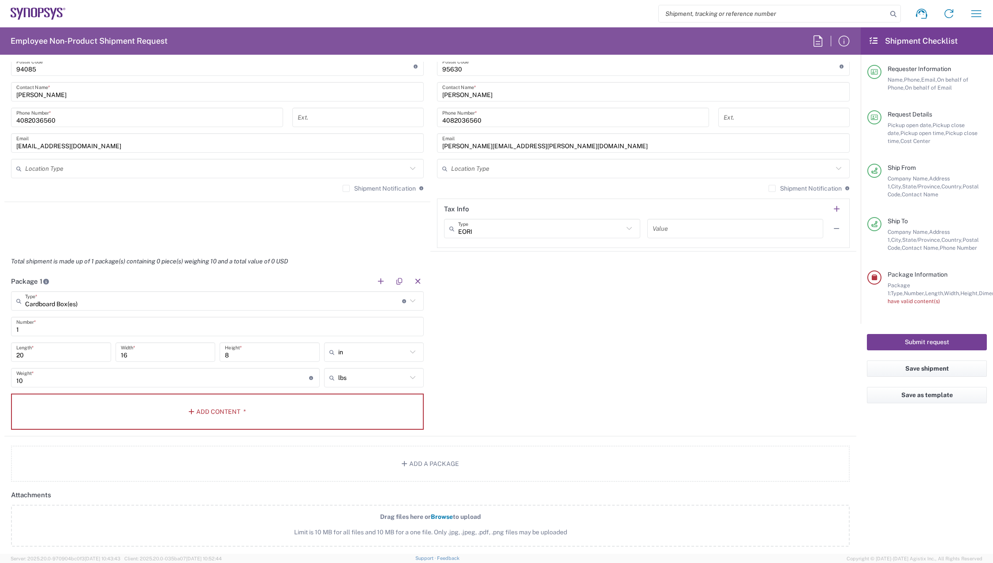
scroll to position [598, 0]
click at [242, 418] on button "Add Content *" at bounding box center [217, 411] width 413 height 36
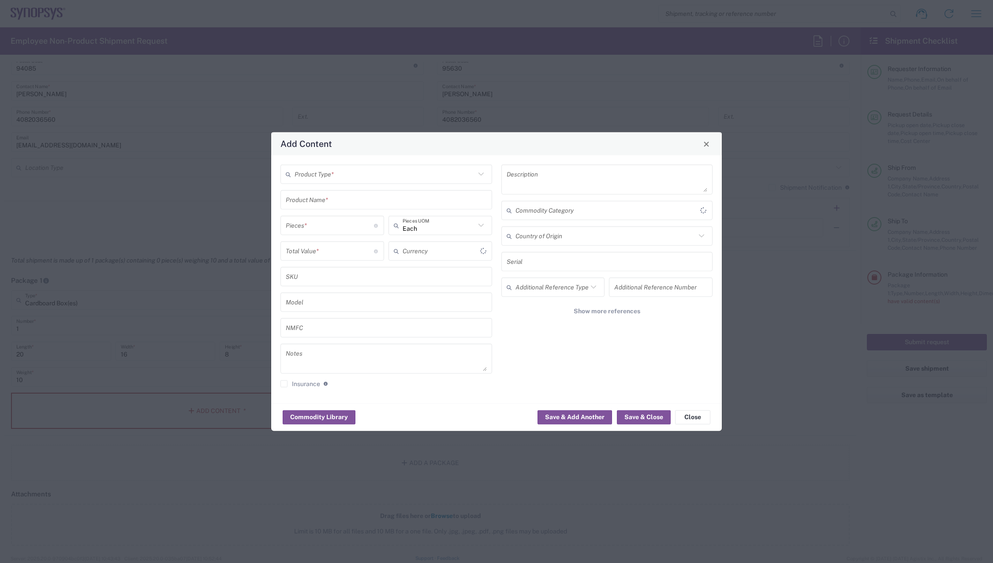
type input "US Dollar"
click at [483, 176] on icon at bounding box center [480, 173] width 11 height 11
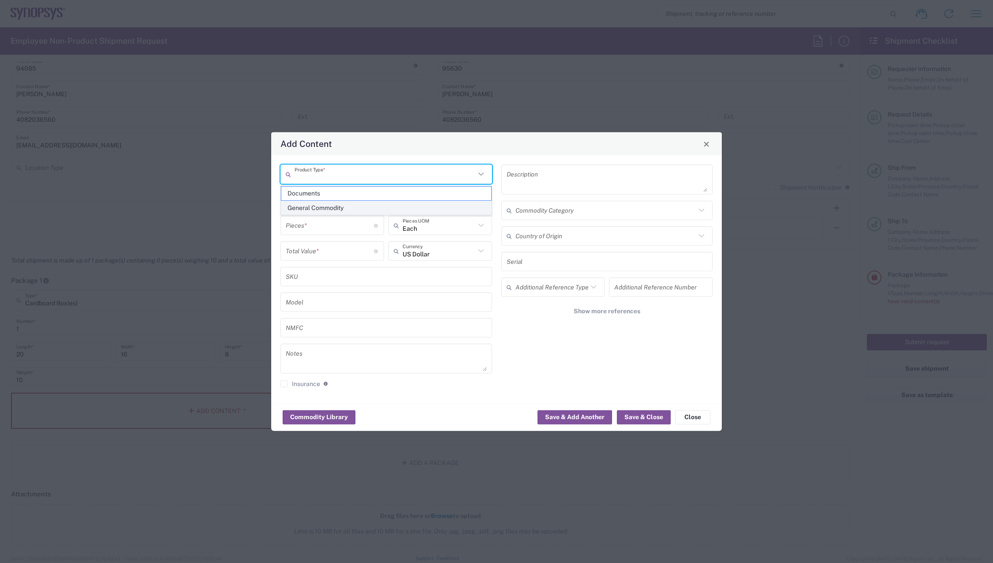
click at [298, 207] on span "General Commodity" at bounding box center [386, 208] width 210 height 14
type input "General Commodity"
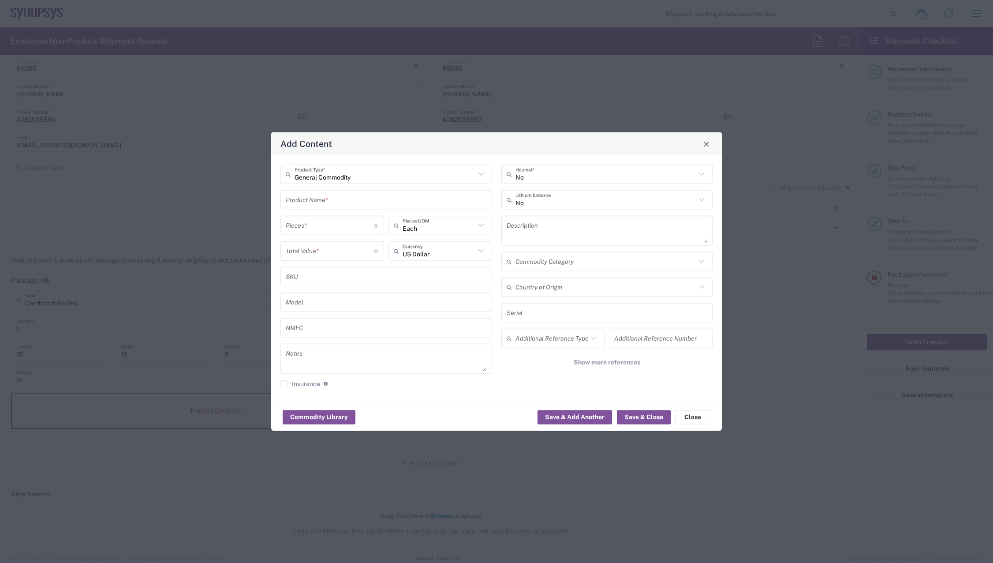
click at [329, 204] on input "text" at bounding box center [386, 199] width 201 height 15
click at [322, 203] on input "text" at bounding box center [386, 199] width 201 height 15
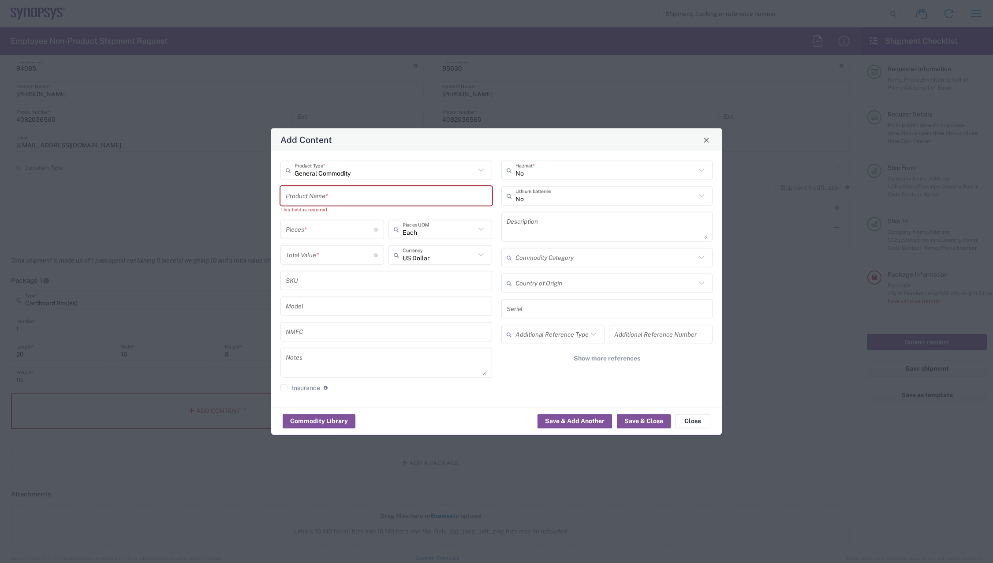
click at [371, 199] on input "text" at bounding box center [386, 195] width 201 height 15
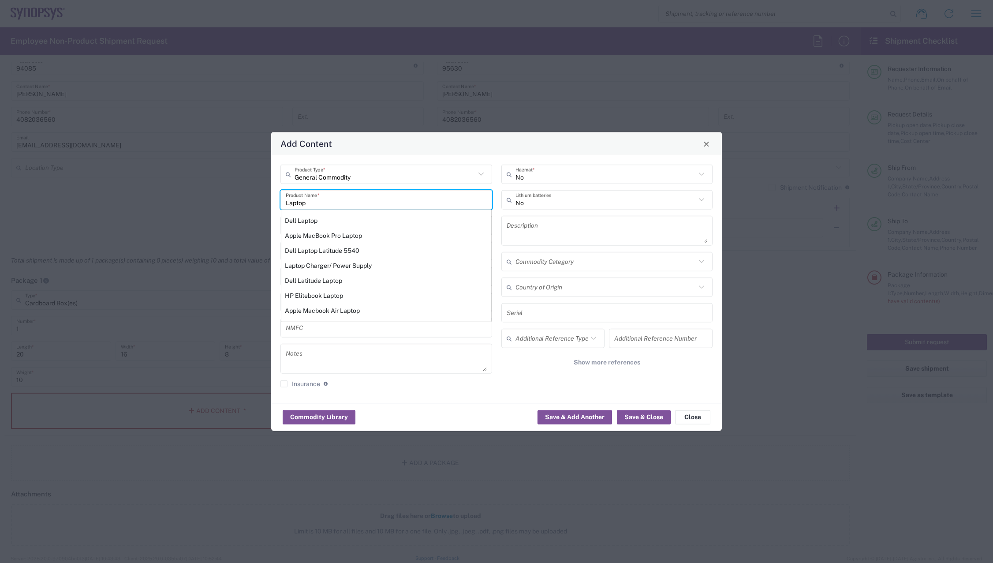
drag, startPoint x: 351, startPoint y: 202, endPoint x: 157, endPoint y: 197, distance: 194.6
click at [157, 197] on div "Add Content General Commodity Product Type * Laptop Product Name * Dell Laptop …" at bounding box center [496, 281] width 993 height 563
click at [311, 205] on input "Laptop" at bounding box center [386, 199] width 201 height 15
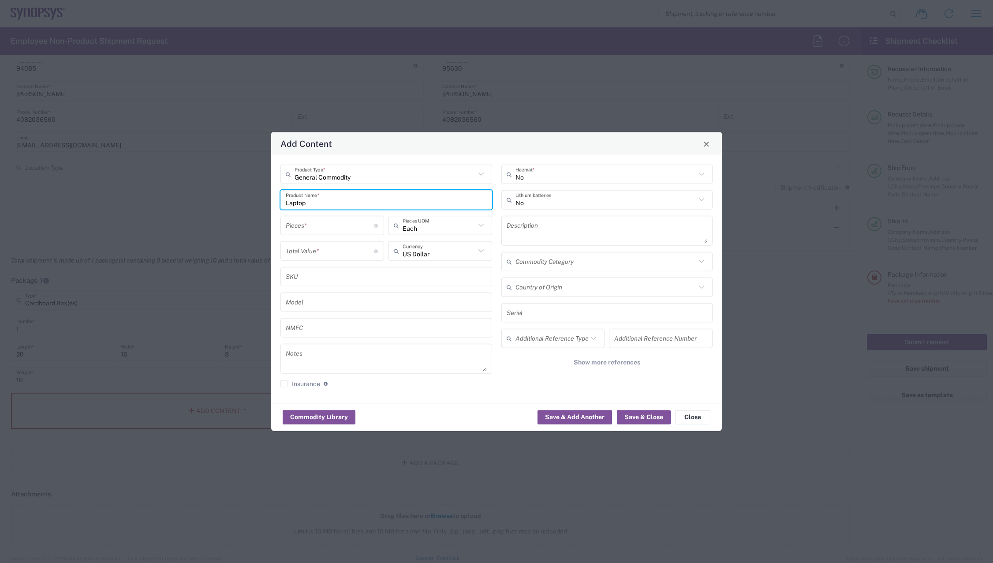
click at [284, 202] on div "Laptop Product Name *" at bounding box center [386, 199] width 212 height 19
click at [287, 203] on input "Laptop" at bounding box center [386, 199] width 201 height 15
type input "HP Laptop"
type input "General Commodity"
click at [386, 174] on input "General Commodity" at bounding box center [385, 173] width 181 height 15
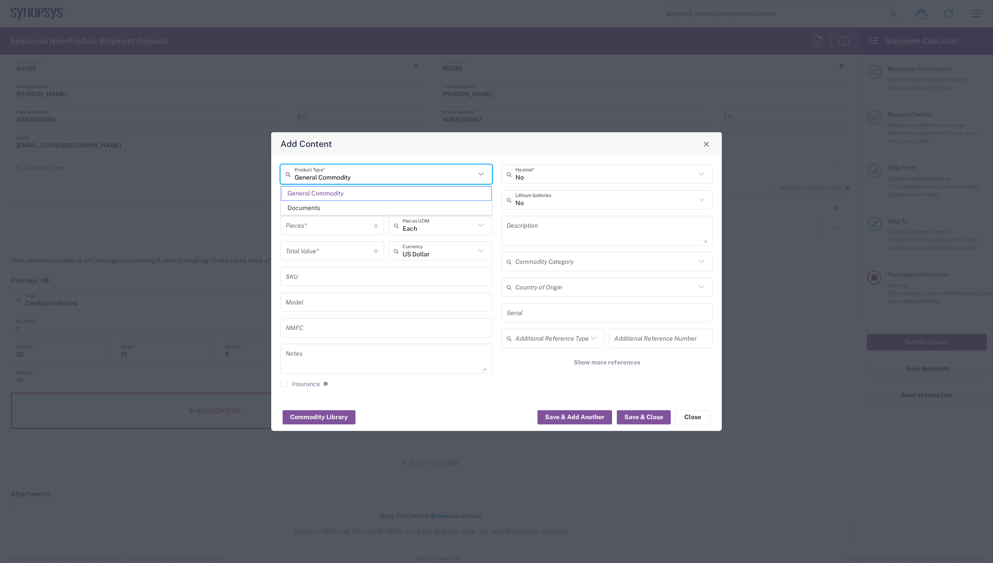
click at [386, 174] on input "General Commodity" at bounding box center [385, 173] width 181 height 15
click at [452, 158] on div "General Commodity Product Type * HP Laptop Product Name * Pieces * Number of pi…" at bounding box center [496, 279] width 451 height 248
click at [340, 224] on input "number" at bounding box center [330, 224] width 88 height 15
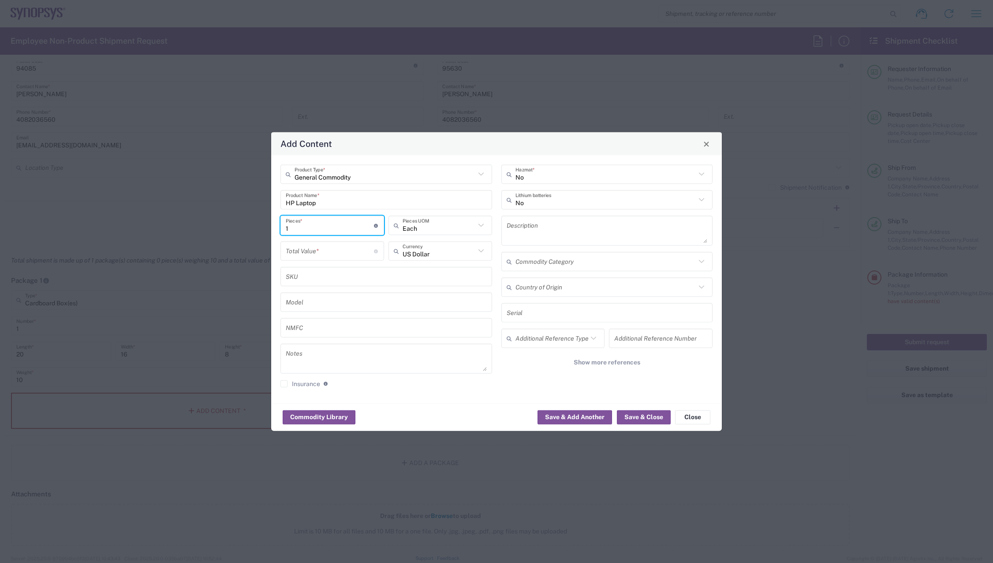
type input "1"
click at [306, 251] on input "number" at bounding box center [330, 250] width 88 height 15
click at [288, 255] on input "1000" at bounding box center [330, 250] width 88 height 15
click at [290, 254] on input "1000" at bounding box center [330, 250] width 88 height 15
type input "1500"
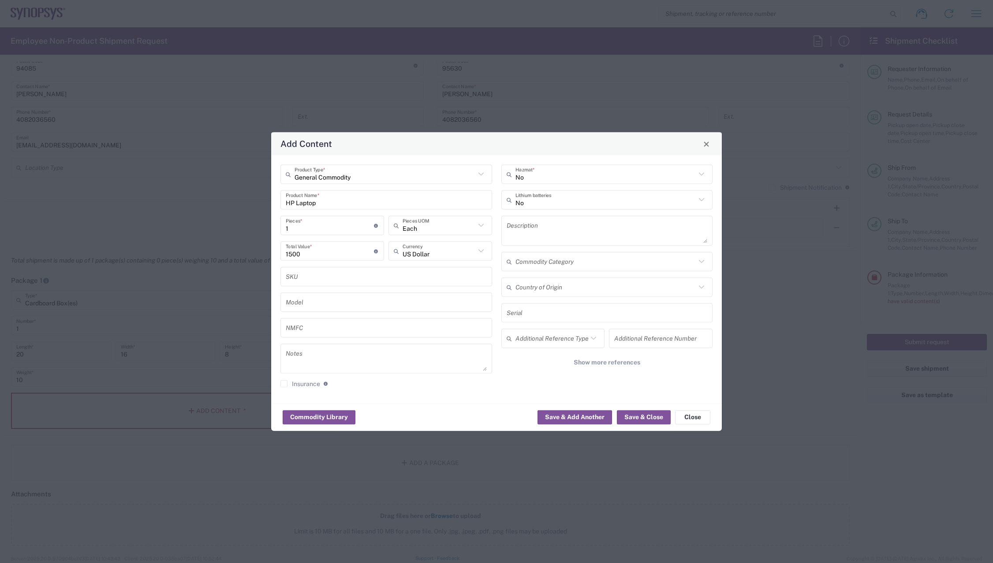
click at [497, 251] on div "No Hazmat * No Lithium batteries Description Commodity Category Country of Orig…" at bounding box center [607, 278] width 221 height 229
click at [557, 418] on button "Save & Add Another" at bounding box center [575, 417] width 75 height 14
click at [344, 172] on input "text" at bounding box center [385, 173] width 181 height 15
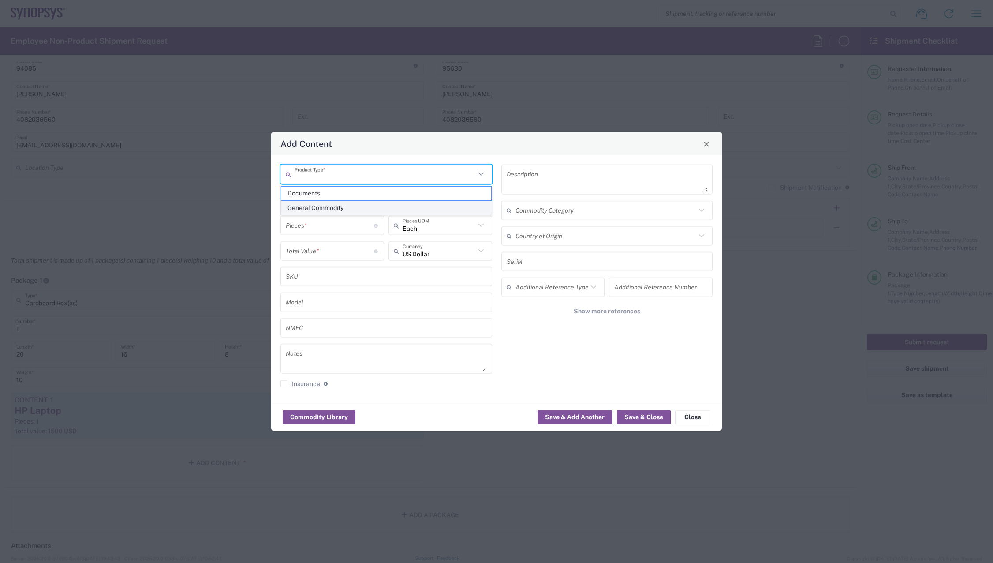
click at [320, 204] on span "General Commodity" at bounding box center [386, 208] width 210 height 14
type input "General Commodity"
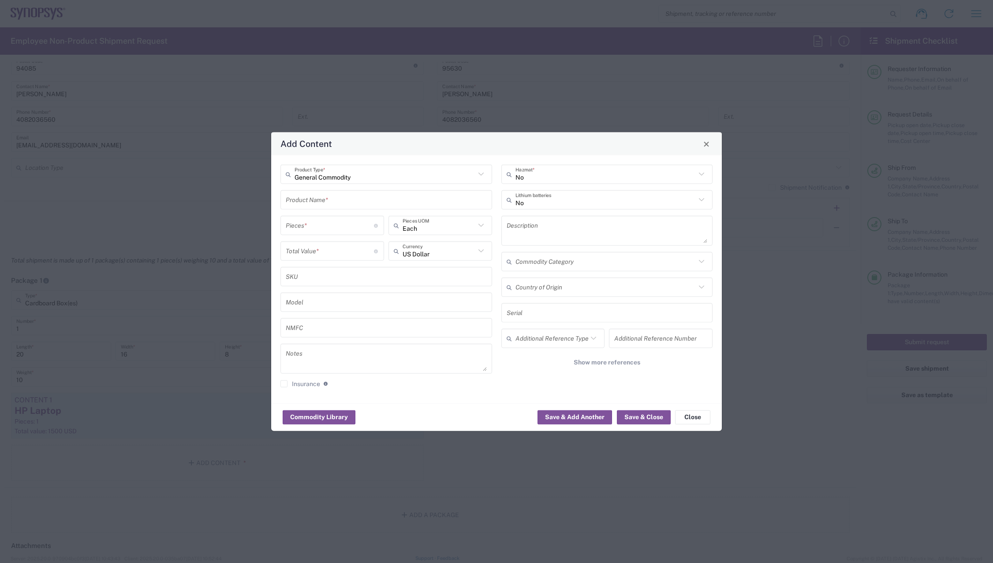
click at [320, 204] on input "text" at bounding box center [386, 199] width 201 height 15
type input "Backpack"
click at [497, 181] on div "No Hazmat * No Lithium batteries Description Commodity Category Country of Orig…" at bounding box center [607, 278] width 221 height 229
click at [498, 219] on div "No Hazmat * No Lithium batteries Description Commodity Category Country of Orig…" at bounding box center [607, 278] width 221 height 229
click at [485, 303] on input "text" at bounding box center [386, 301] width 201 height 15
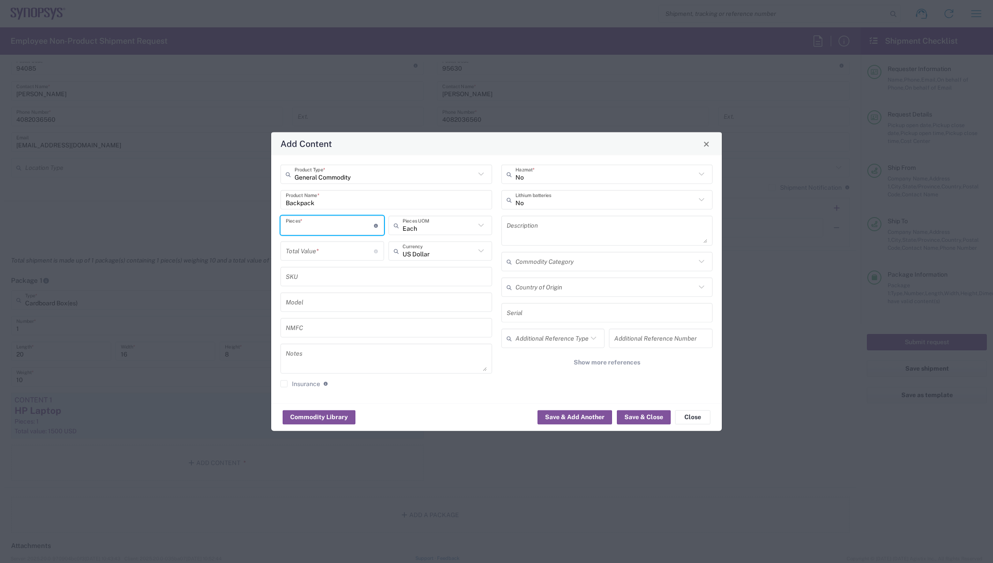
click at [331, 224] on input "number" at bounding box center [330, 224] width 88 height 15
type input "1"
click at [325, 250] on input "number" at bounding box center [330, 250] width 88 height 15
type input "100"
click at [332, 284] on div "SKU" at bounding box center [386, 276] width 212 height 19
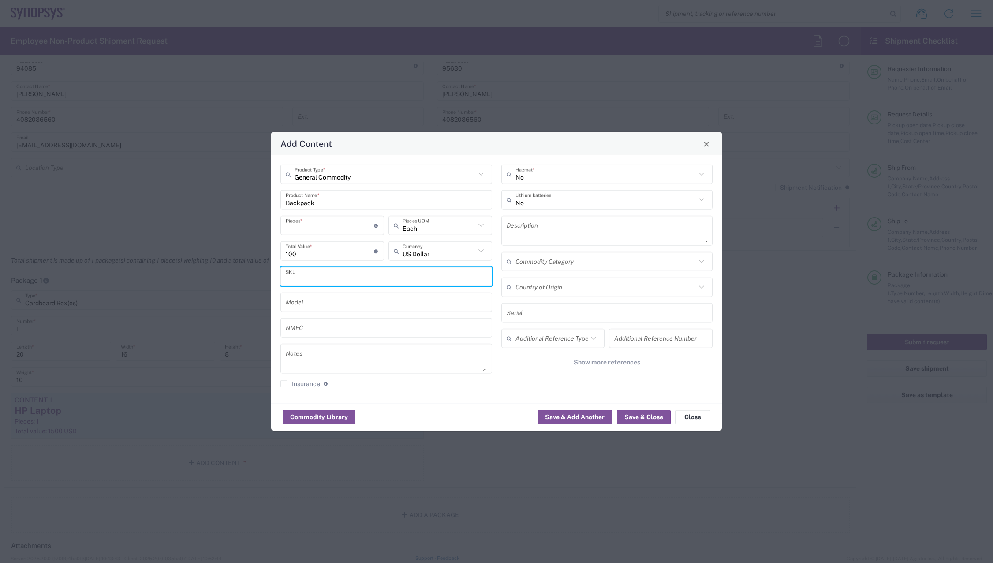
click at [340, 271] on input "text" at bounding box center [386, 276] width 201 height 15
click at [496, 250] on div "General Commodity Product Type * Backpack Product Name * 1 Pieces * Number of p…" at bounding box center [386, 278] width 221 height 229
click at [638, 413] on button "Save & Close" at bounding box center [644, 417] width 54 height 14
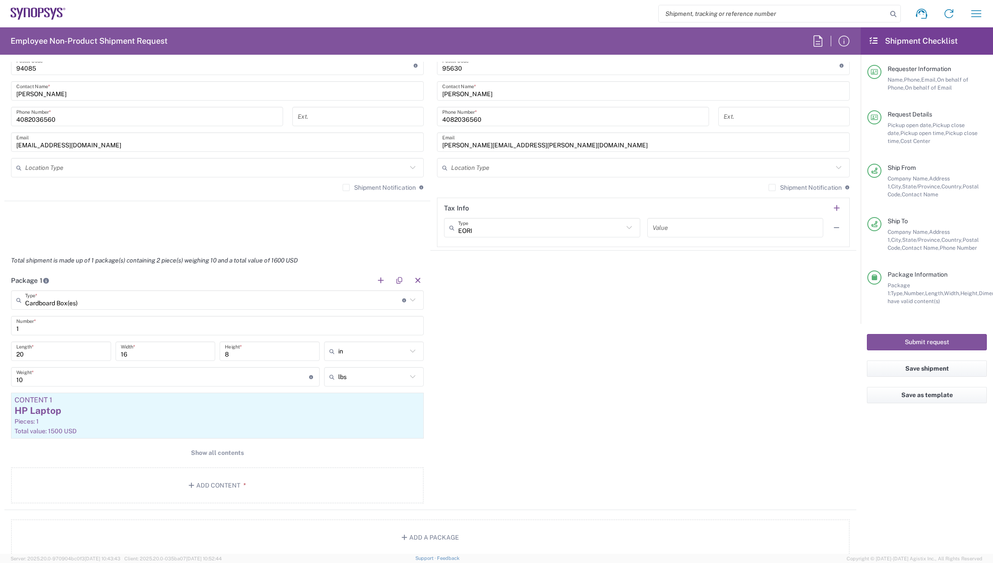
drag, startPoint x: 707, startPoint y: 399, endPoint x: 537, endPoint y: 402, distance: 170.7
click at [708, 399] on div "Package 1 Cardboard Box(es) Type * Material used to package goods Bale(s) Baske…" at bounding box center [430, 389] width 852 height 239
click at [234, 456] on span "Show all contents" at bounding box center [217, 453] width 53 height 8
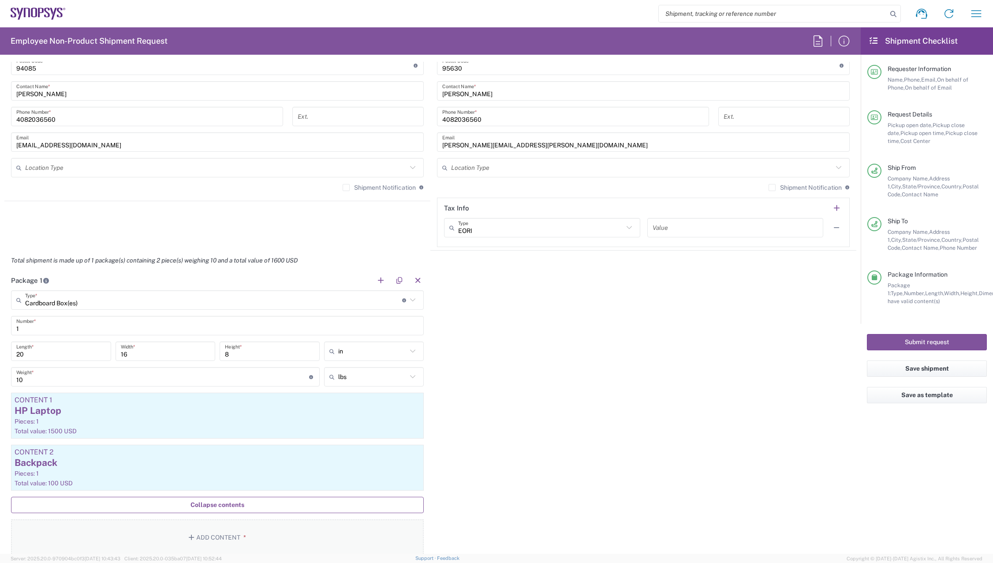
click at [205, 531] on button "Add Content *" at bounding box center [217, 537] width 413 height 36
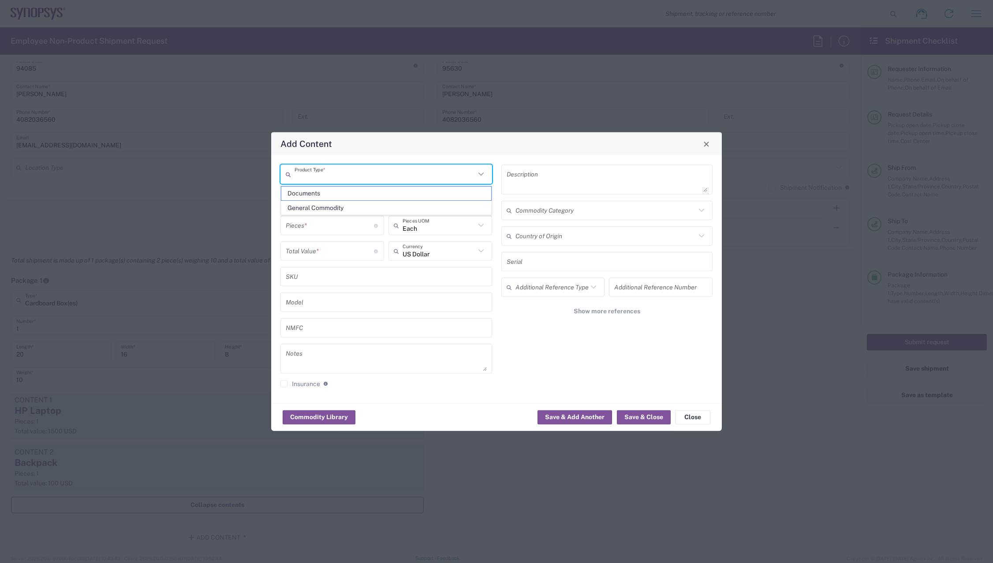
click at [391, 172] on input "text" at bounding box center [385, 173] width 181 height 15
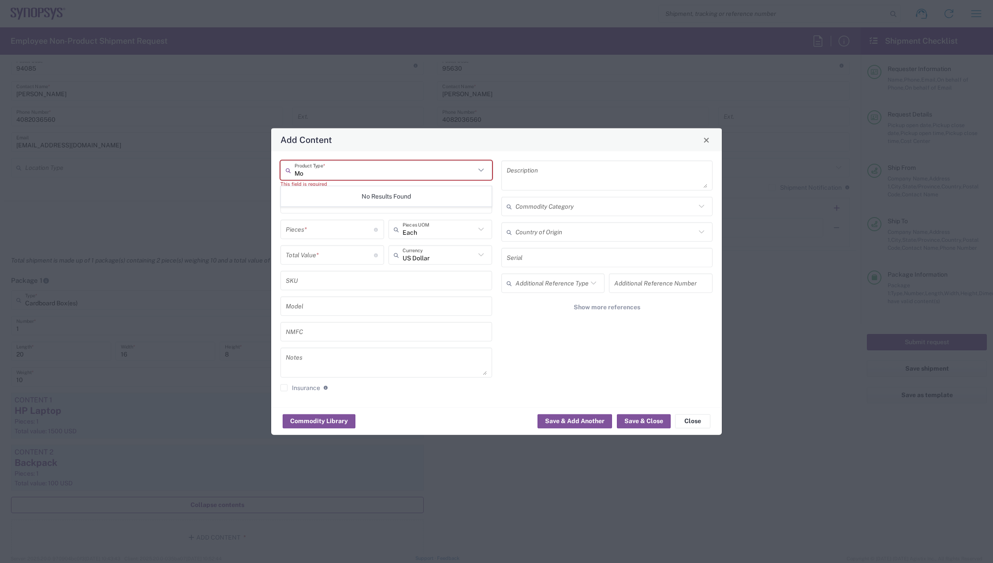
type input "M"
click at [341, 202] on span "General Commodity" at bounding box center [386, 208] width 210 height 14
type input "General Commodity"
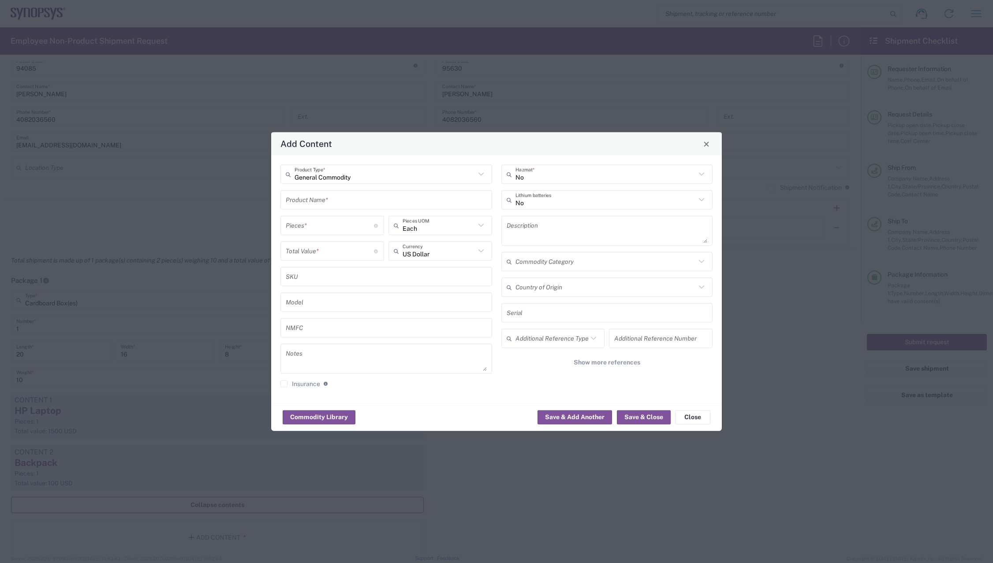
click at [350, 193] on input "text" at bounding box center [386, 199] width 201 height 15
type input "Mouse & Keyboard Combo"
click at [589, 415] on button "Save & Add Another" at bounding box center [575, 417] width 75 height 14
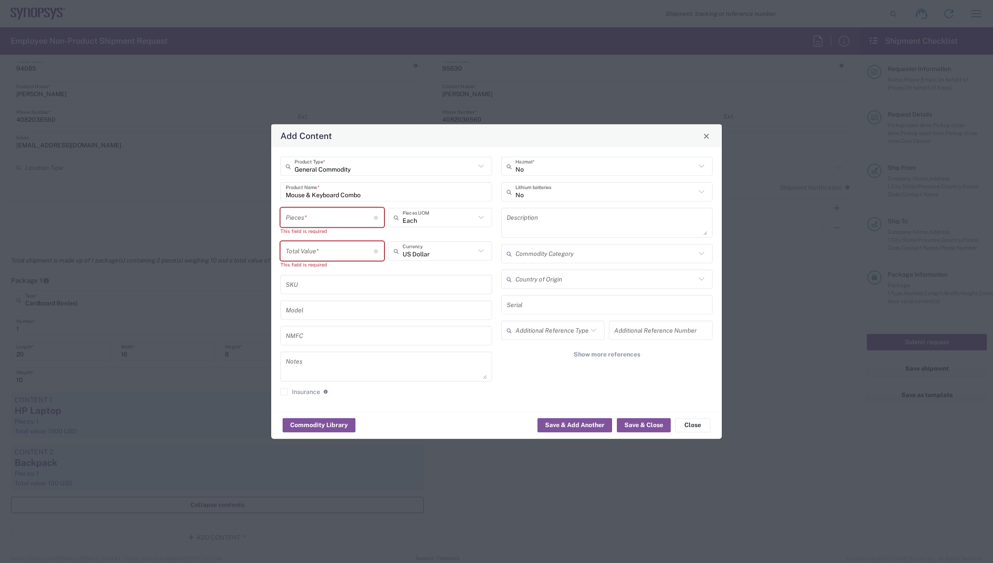
click at [331, 198] on input "Mouse & Keyboard Combo" at bounding box center [386, 191] width 201 height 15
click at [321, 213] on input "number" at bounding box center [330, 216] width 88 height 15
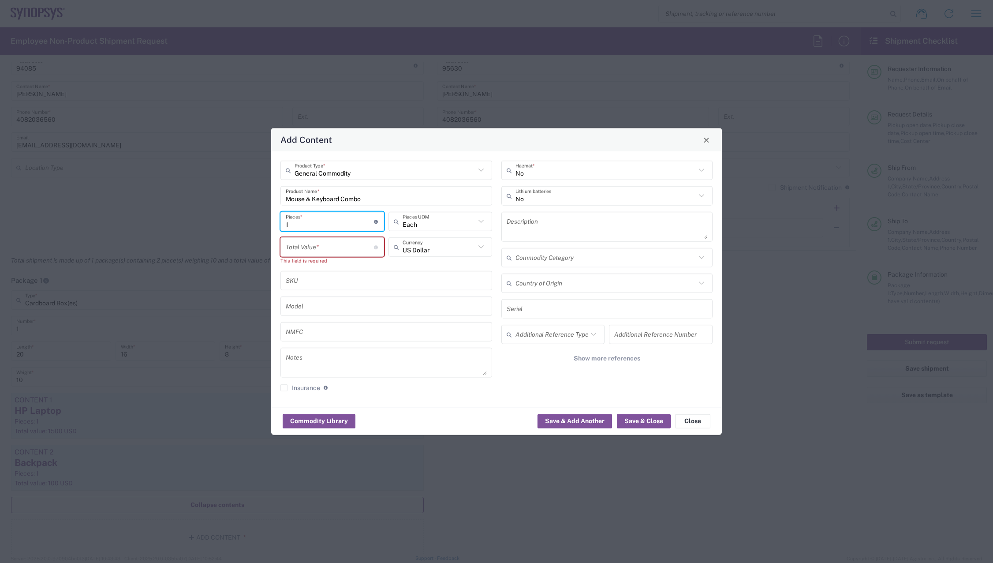
type input "1"
click at [299, 237] on div "Total Value * Total value of all the pieces" at bounding box center [332, 246] width 104 height 19
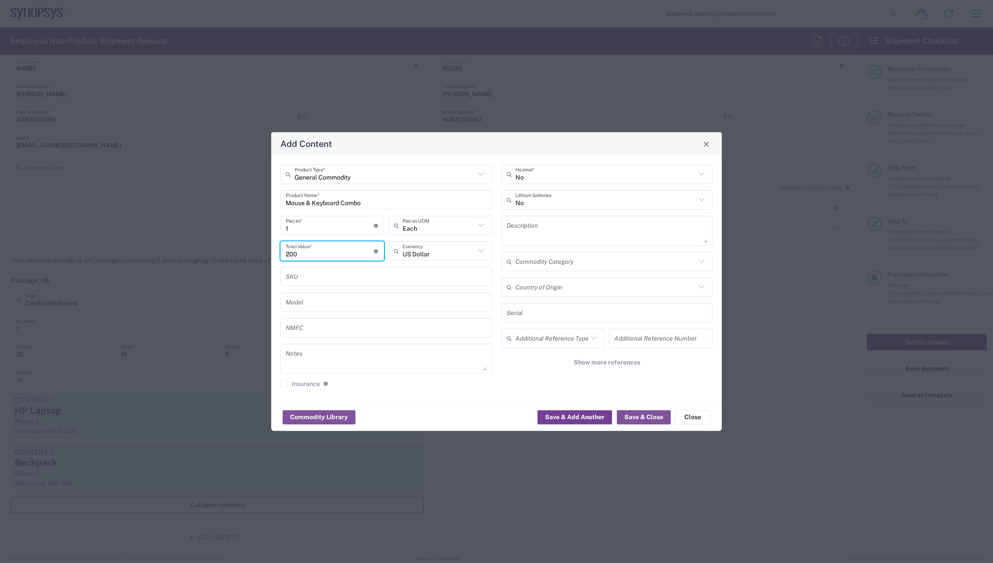
type input "200"
click at [583, 419] on button "Save & Add Another" at bounding box center [575, 417] width 75 height 14
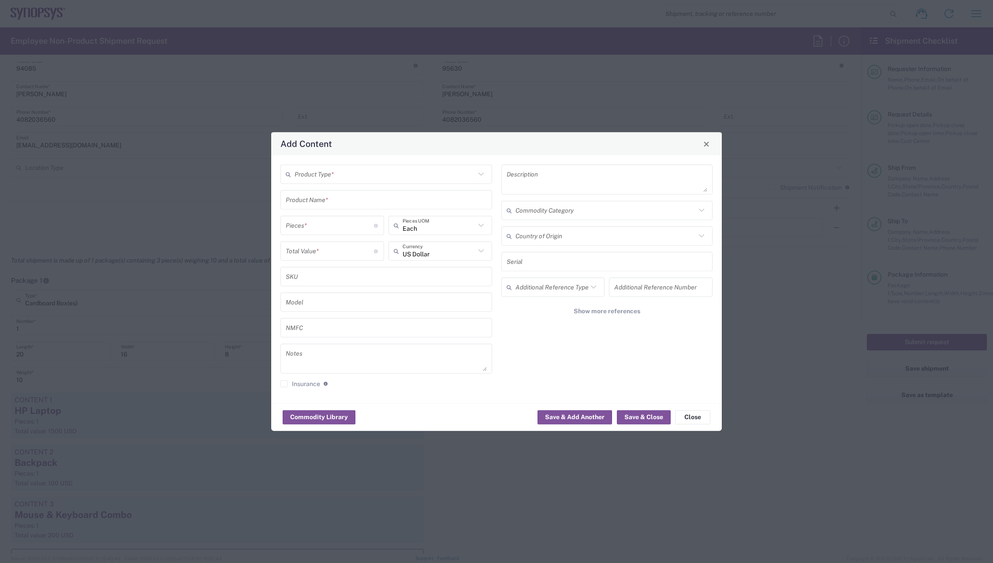
click at [352, 174] on input "text" at bounding box center [385, 173] width 181 height 15
click at [357, 207] on span "General Commodity" at bounding box center [386, 208] width 210 height 14
type input "General Commodity"
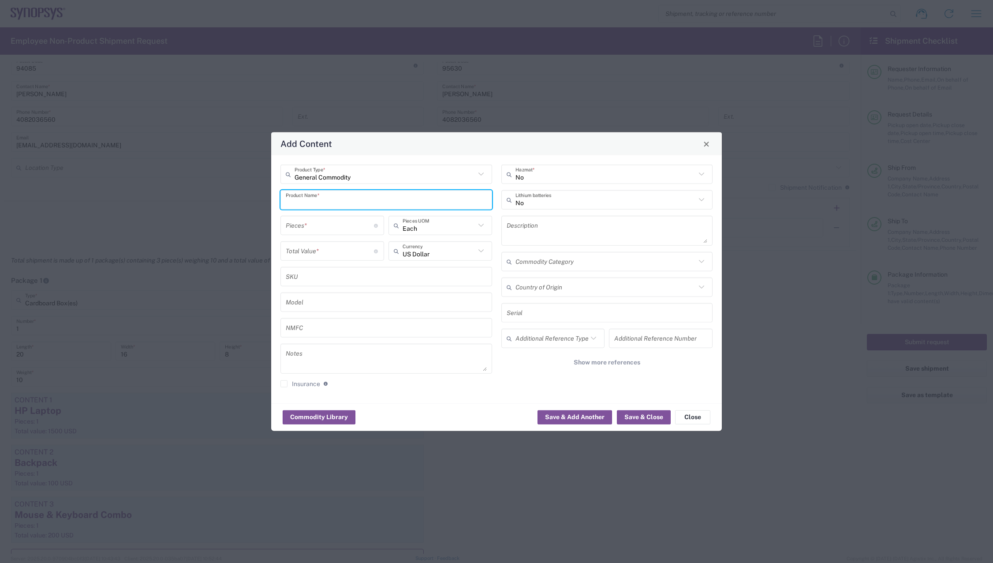
click at [349, 198] on input "text" at bounding box center [386, 199] width 201 height 15
type input "Headset"
click at [478, 153] on div "Add Content" at bounding box center [496, 143] width 451 height 23
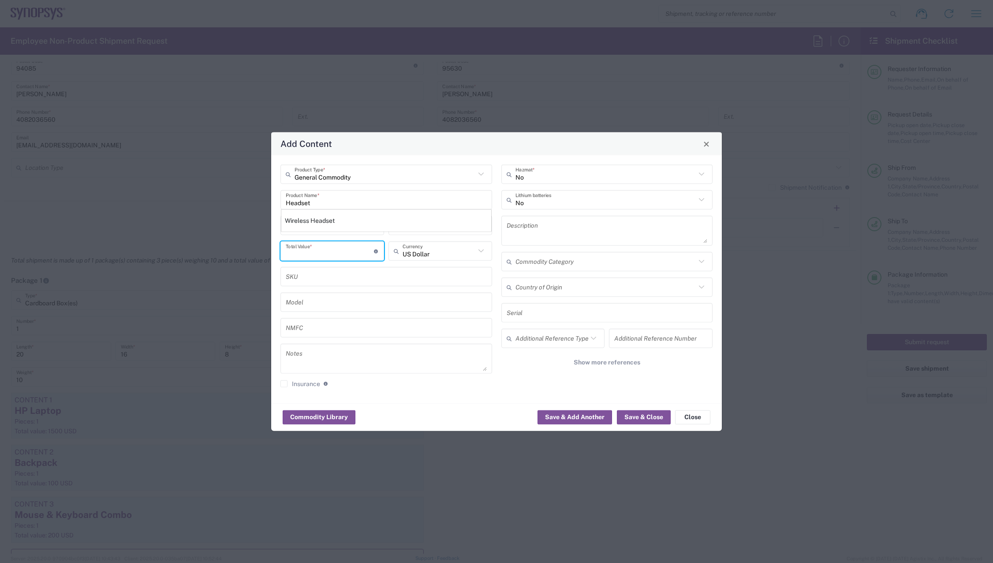
click at [360, 251] on input "number" at bounding box center [330, 250] width 88 height 15
type input "100"
click at [347, 224] on input "number" at bounding box center [330, 224] width 88 height 15
type input "1"
click at [642, 414] on button "Save & Close" at bounding box center [644, 417] width 54 height 14
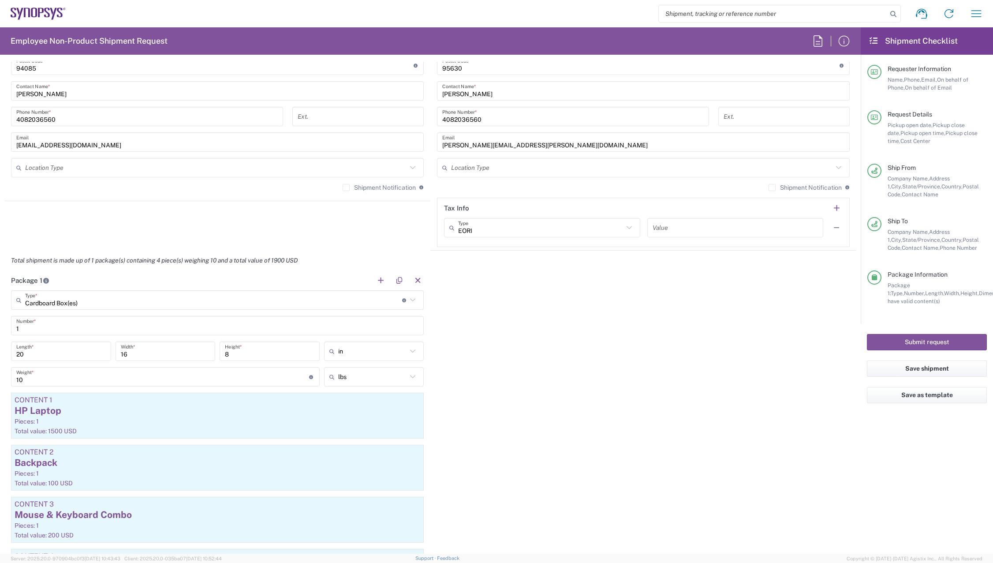
click at [589, 444] on div "Package 1 Cardboard Box(es) Type * Material used to package goods Bale(s) Baske…" at bounding box center [430, 468] width 852 height 396
click at [531, 414] on div "Package 1 Cardboard Box(es) Type * Material used to package goods Bale(s) Baske…" at bounding box center [430, 468] width 852 height 396
click at [540, 408] on div "Package 1 Cardboard Box(es) Type * Material used to package goods Bale(s) Baske…" at bounding box center [430, 468] width 852 height 396
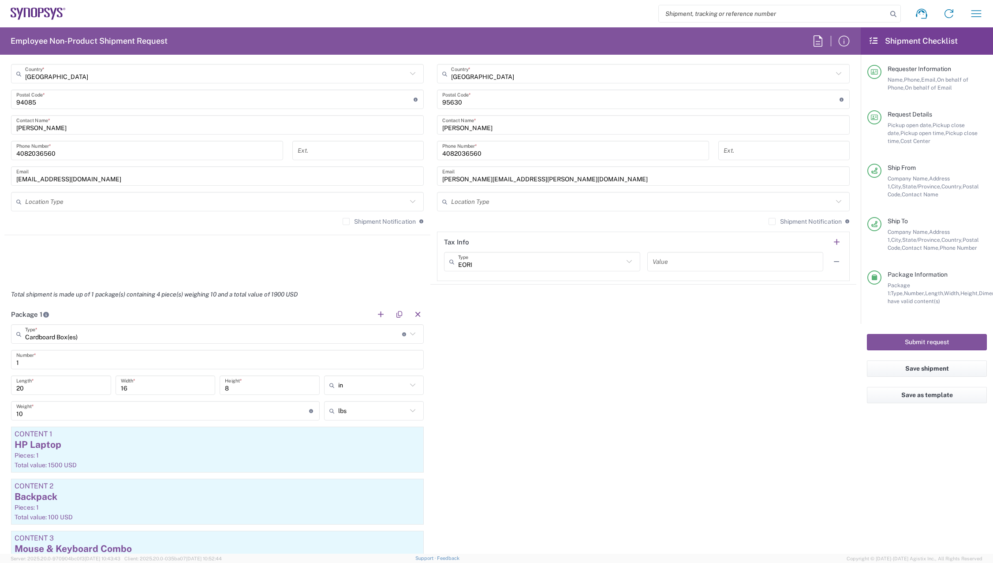
scroll to position [343, 0]
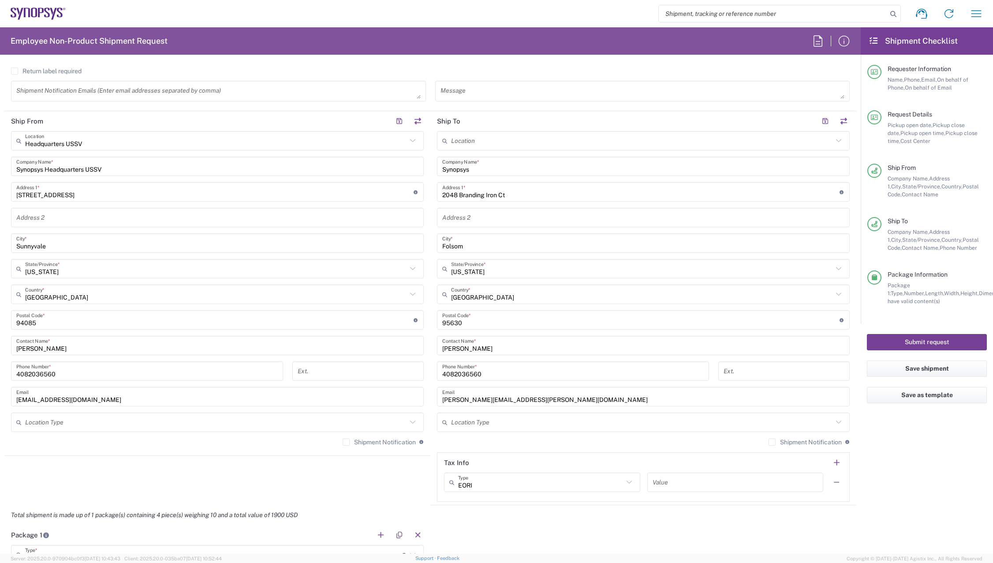
click at [943, 340] on button "Submit request" at bounding box center [927, 342] width 120 height 16
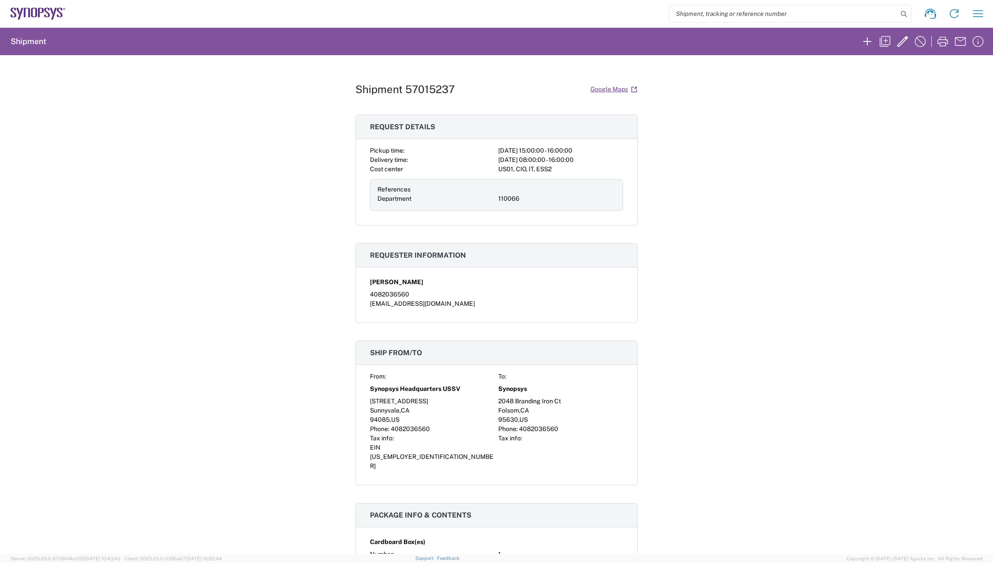
click at [782, 217] on div "Shipment 57015237 Google Maps Request details Pickup time: 2025-10-02 15:00:00 …" at bounding box center [496, 304] width 993 height 498
click at [943, 41] on icon "button" at bounding box center [943, 41] width 14 height 14
click at [735, 274] on div "Shipment 57015237 Google Maps Request details Pickup time: 2025-10-02 15:00:00 …" at bounding box center [496, 304] width 993 height 498
click at [787, 238] on div "Shipment 57015237 Google Maps Request details Pickup time: 2025-10-02 15:00:00 …" at bounding box center [496, 304] width 993 height 498
click at [941, 43] on icon "button" at bounding box center [943, 42] width 11 height 10
